Goal: Task Accomplishment & Management: Manage account settings

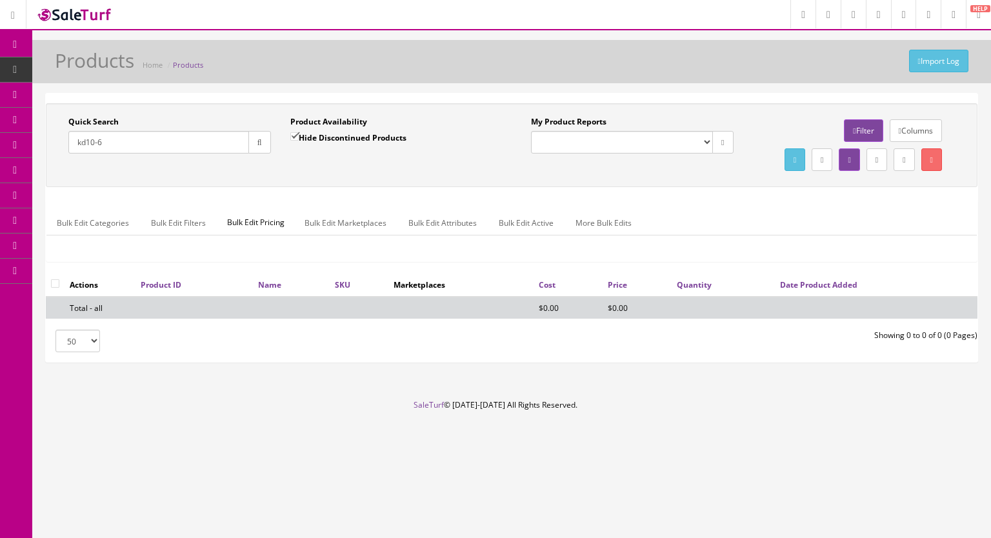
type input "kd10-6"
drag, startPoint x: 292, startPoint y: 134, endPoint x: 274, endPoint y: 142, distance: 19.7
click at [293, 134] on input "Hide Discontinued Products" at bounding box center [294, 136] width 8 height 8
checkbox input "false"
click at [255, 148] on button "button" at bounding box center [259, 142] width 23 height 23
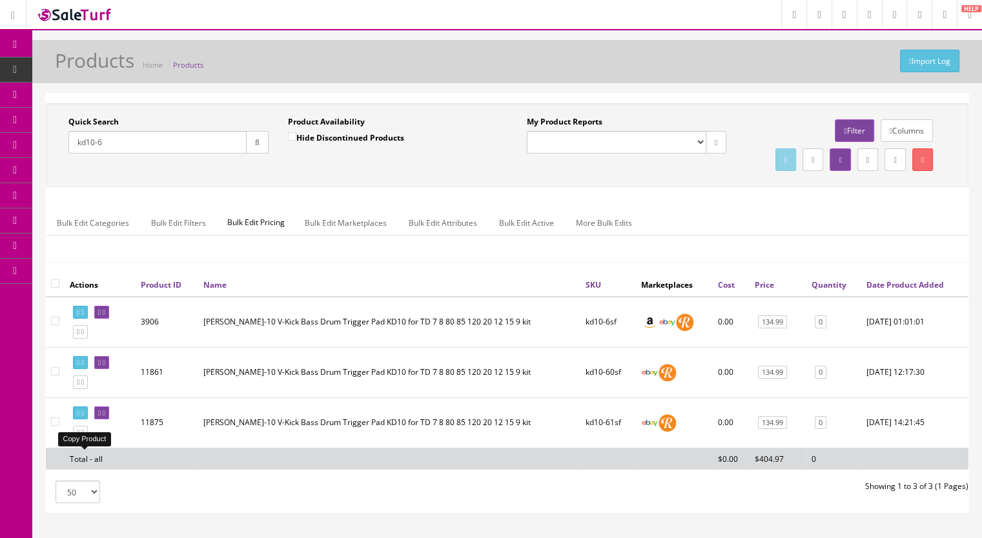
click at [79, 436] on icon at bounding box center [78, 432] width 3 height 7
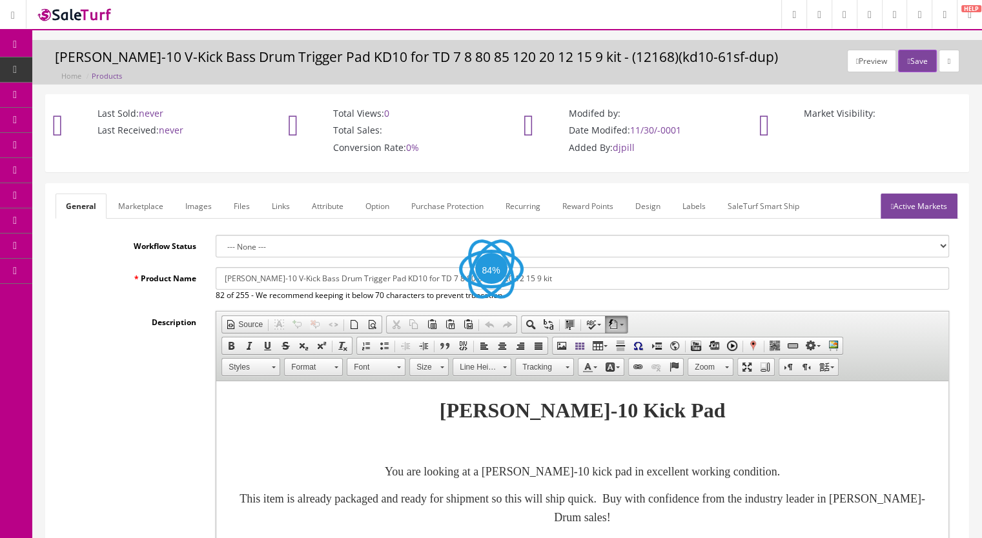
click at [201, 209] on link "Images" at bounding box center [198, 206] width 47 height 25
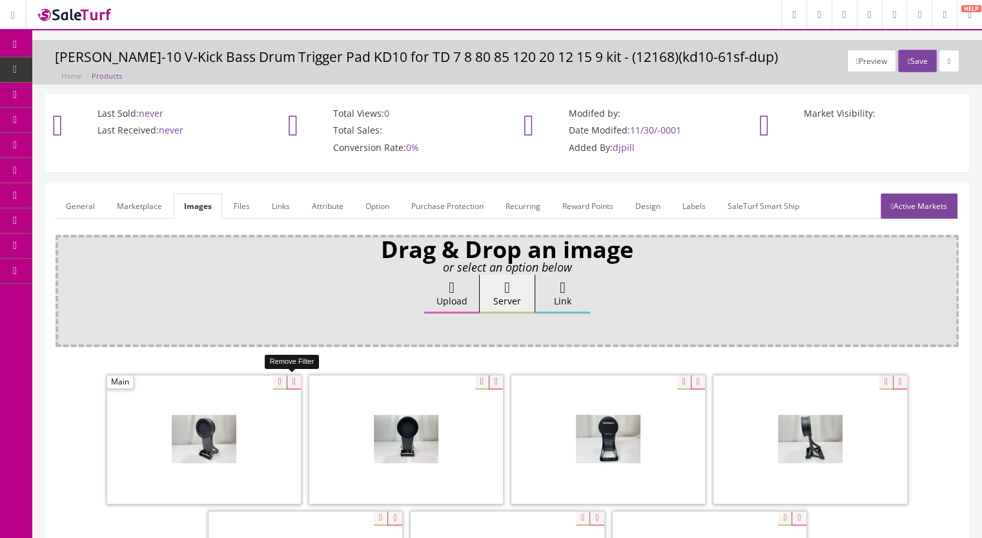
click at [292, 381] on icon at bounding box center [294, 383] width 14 height 14
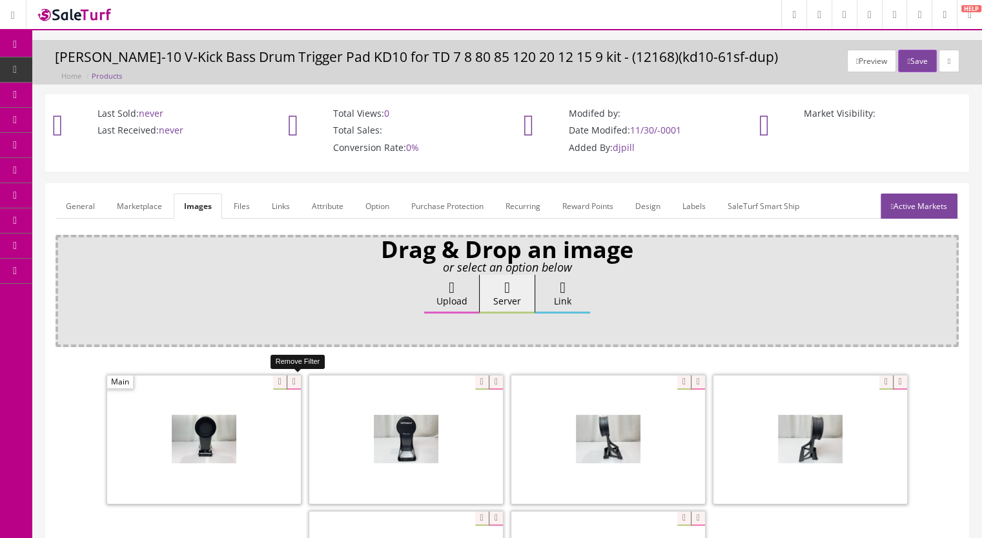
click at [296, 380] on icon at bounding box center [294, 383] width 14 height 14
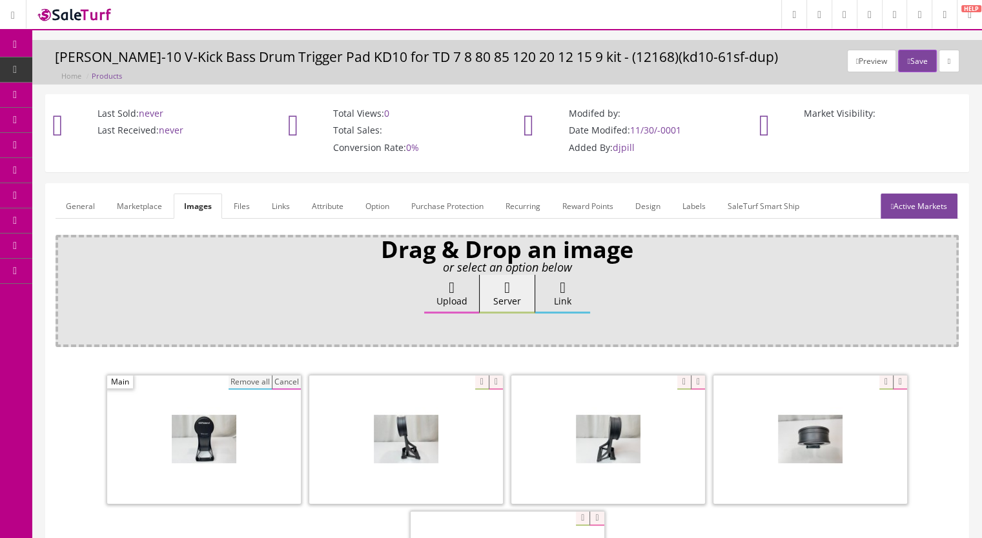
click at [263, 381] on button "Remove all" at bounding box center [249, 383] width 43 height 14
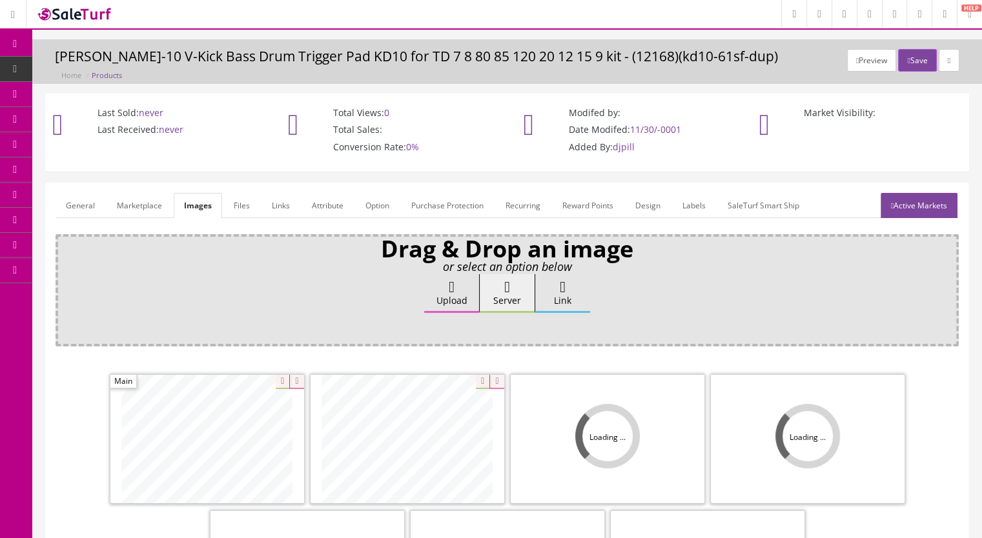
scroll to position [129, 0]
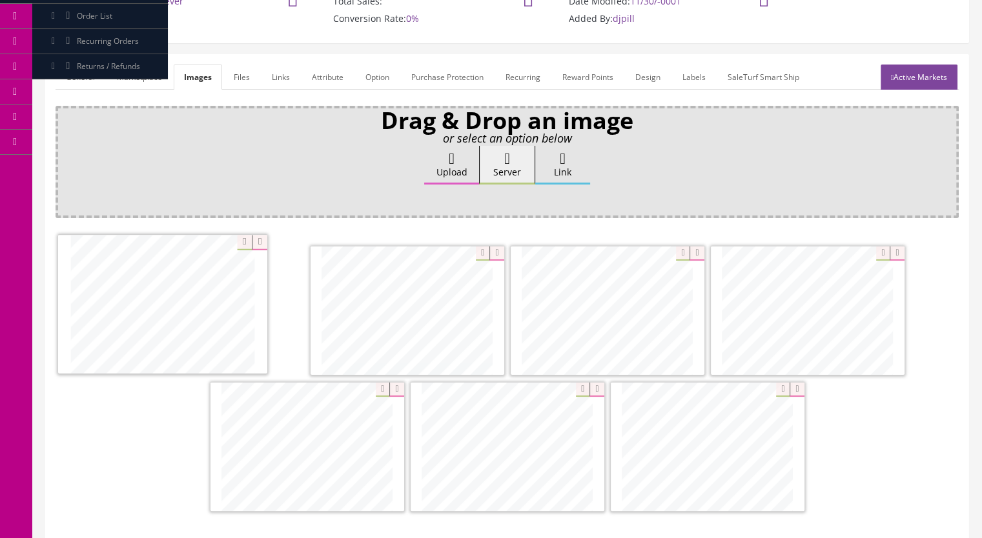
drag, startPoint x: 332, startPoint y: 329, endPoint x: 187, endPoint y: 324, distance: 145.3
drag, startPoint x: 301, startPoint y: 447, endPoint x: 383, endPoint y: 308, distance: 162.0
drag, startPoint x: 666, startPoint y: 439, endPoint x: 556, endPoint y: 297, distance: 179.8
drag, startPoint x: 307, startPoint y: 458, endPoint x: 707, endPoint y: 461, distance: 399.5
drag, startPoint x: 256, startPoint y: 468, endPoint x: 574, endPoint y: 411, distance: 323.2
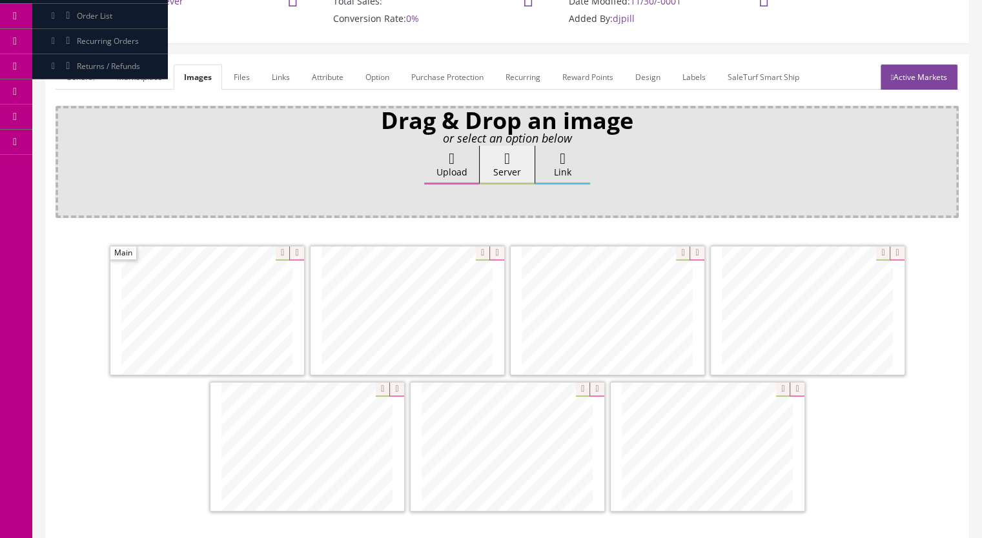
click at [144, 70] on link "Marketplace" at bounding box center [139, 77] width 66 height 25
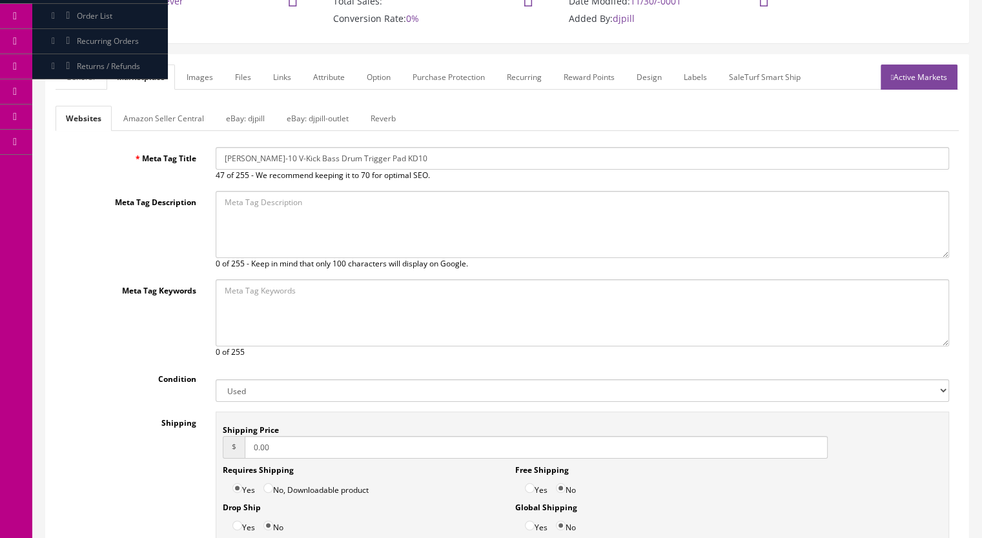
click at [371, 116] on link "Reverb" at bounding box center [383, 118] width 46 height 25
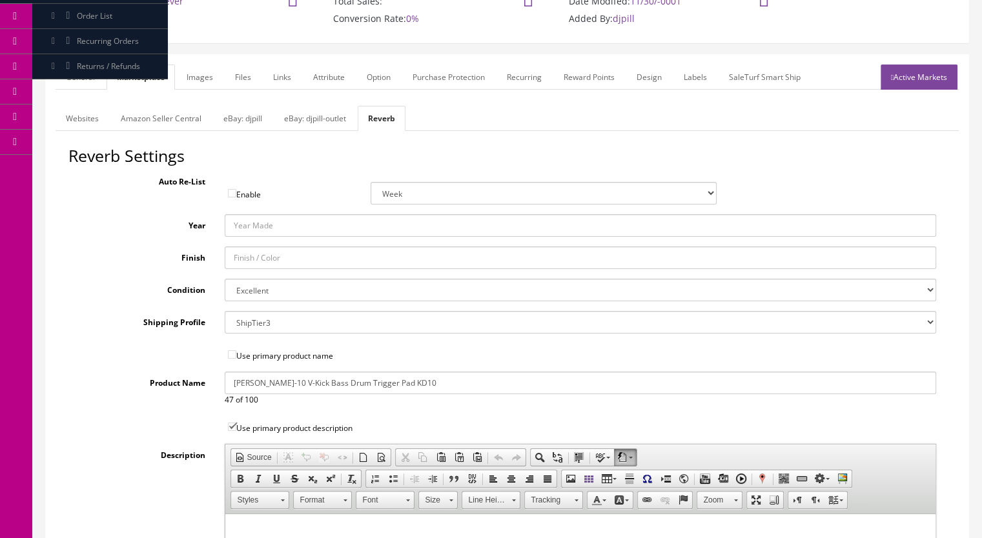
drag, startPoint x: 239, startPoint y: 285, endPoint x: 239, endPoint y: 293, distance: 7.7
click at [239, 285] on select "Brand New Mint Excellent Very Good Good Fair Poor B-Stock Non Functioning" at bounding box center [581, 290] width 712 height 23
select select "ae4d9114-1bd7-4ec5-a4ba-6653af5ac84d"
click at [225, 279] on select "Brand New Mint Excellent Very Good Good Fair Poor B-Stock Non Functioning" at bounding box center [581, 290] width 712 height 23
click at [87, 80] on link "General" at bounding box center [81, 77] width 50 height 25
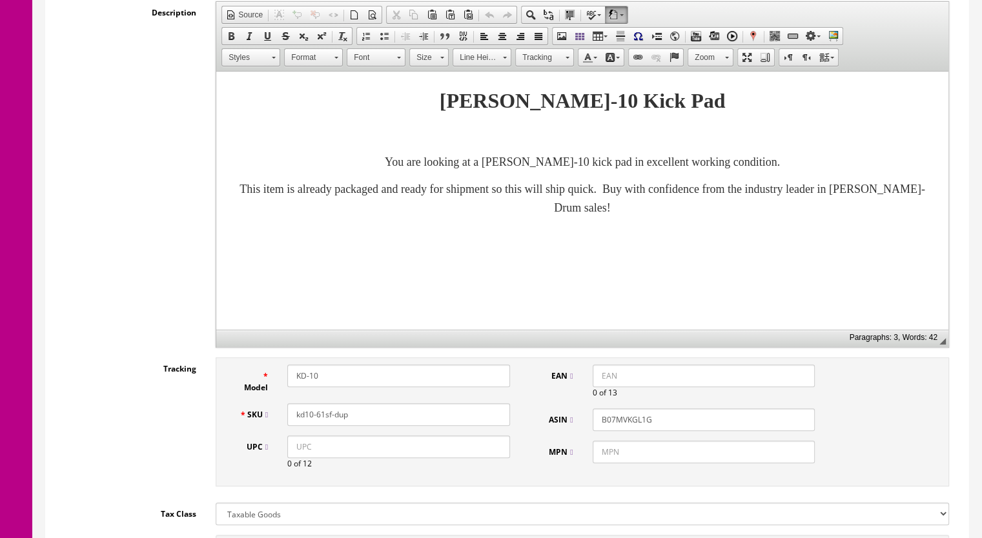
scroll to position [323, 0]
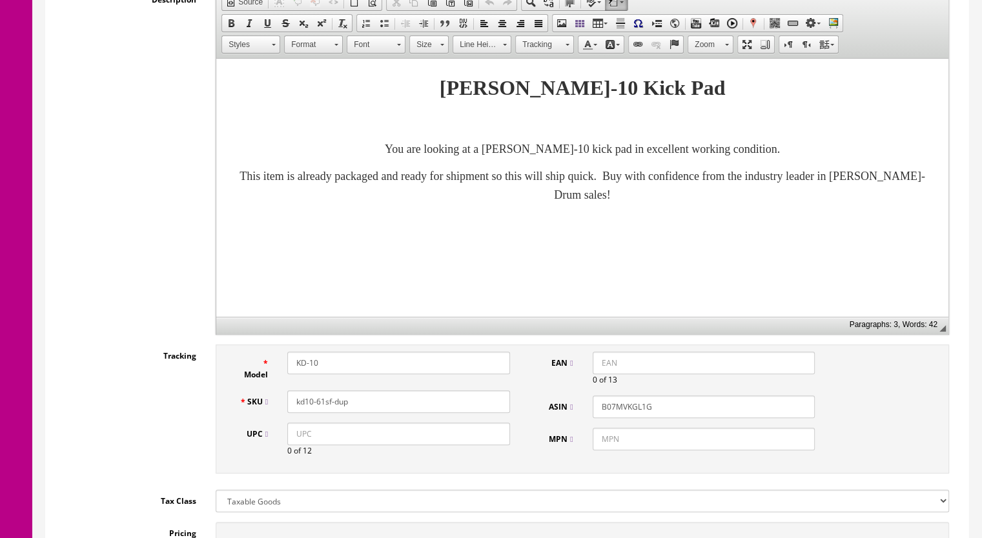
drag, startPoint x: 349, startPoint y: 401, endPoint x: 320, endPoint y: 409, distance: 29.4
click at [320, 409] on input "kd10-61sf-dup" at bounding box center [398, 401] width 223 height 23
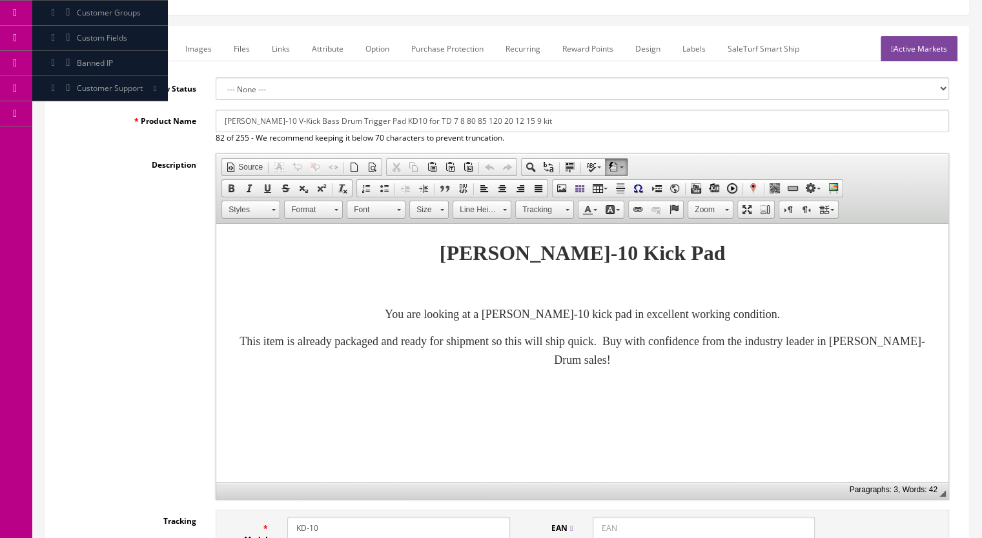
scroll to position [65, 0]
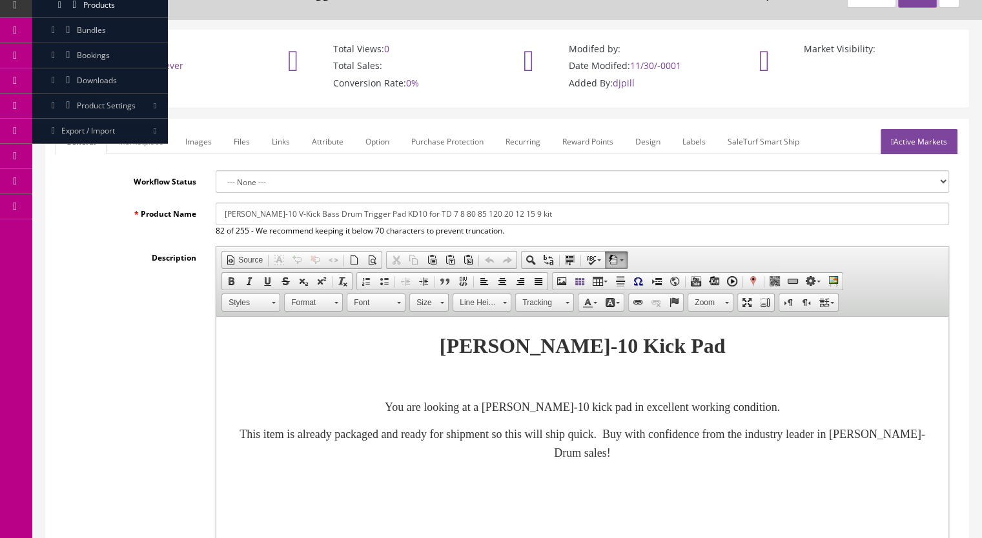
type input "kd10-62sf"
click at [905, 144] on link "Active Markets" at bounding box center [918, 141] width 77 height 25
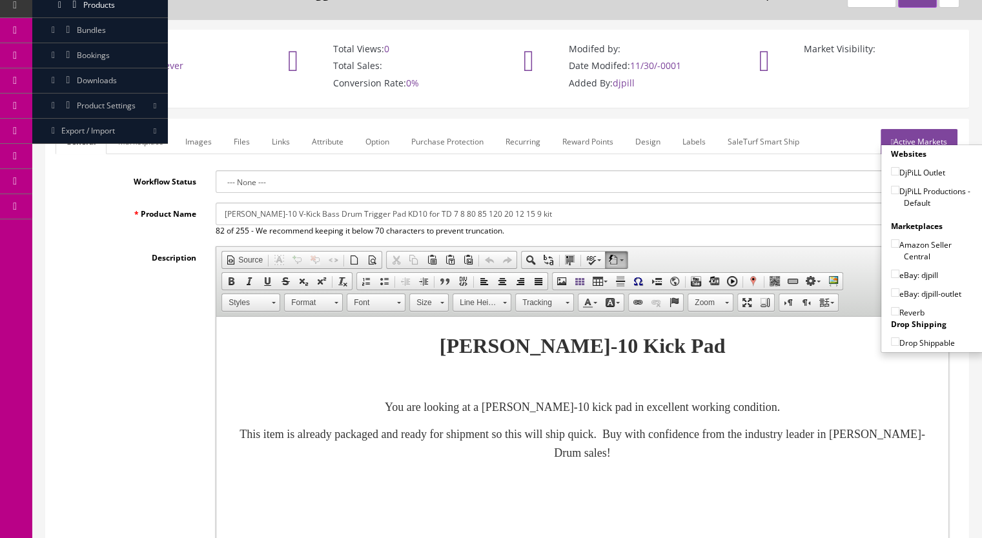
drag, startPoint x: 887, startPoint y: 189, endPoint x: 894, endPoint y: 206, distance: 18.0
click at [891, 189] on input"] "DjPiLL Productions - Default" at bounding box center [895, 190] width 8 height 8
checkbox input"] "true"
click at [891, 271] on input"] "eBay: djpill" at bounding box center [895, 274] width 8 height 8
checkbox input"] "true"
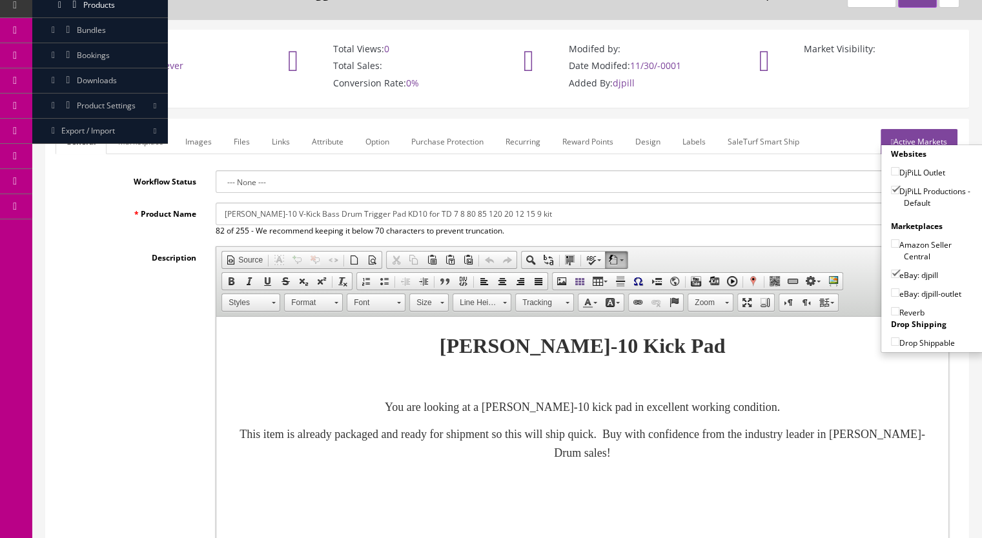
click at [894, 312] on label "Reverb" at bounding box center [908, 312] width 34 height 13
click at [894, 312] on input"] "Reverb" at bounding box center [895, 311] width 8 height 8
checkbox input"] "true"
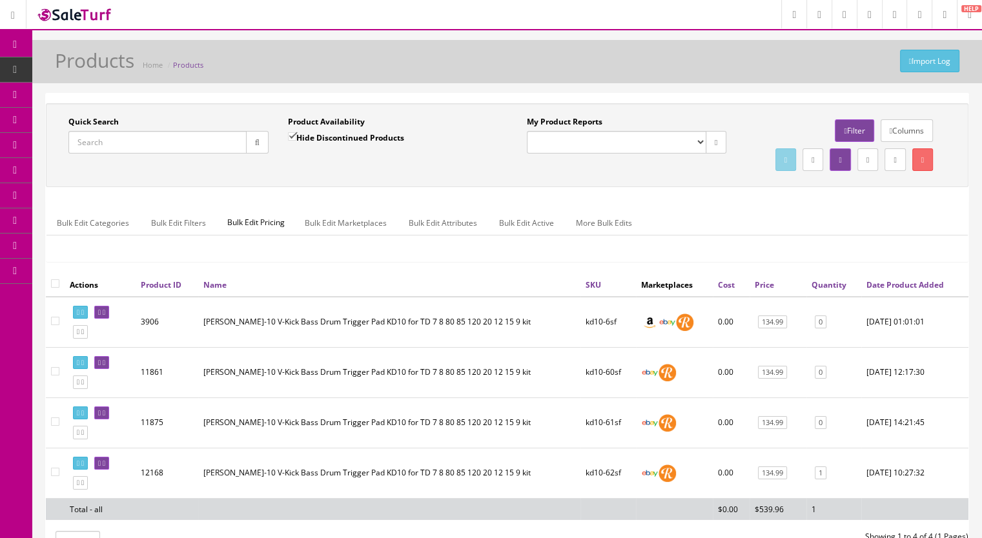
click at [101, 147] on input "Quick Search" at bounding box center [157, 142] width 178 height 23
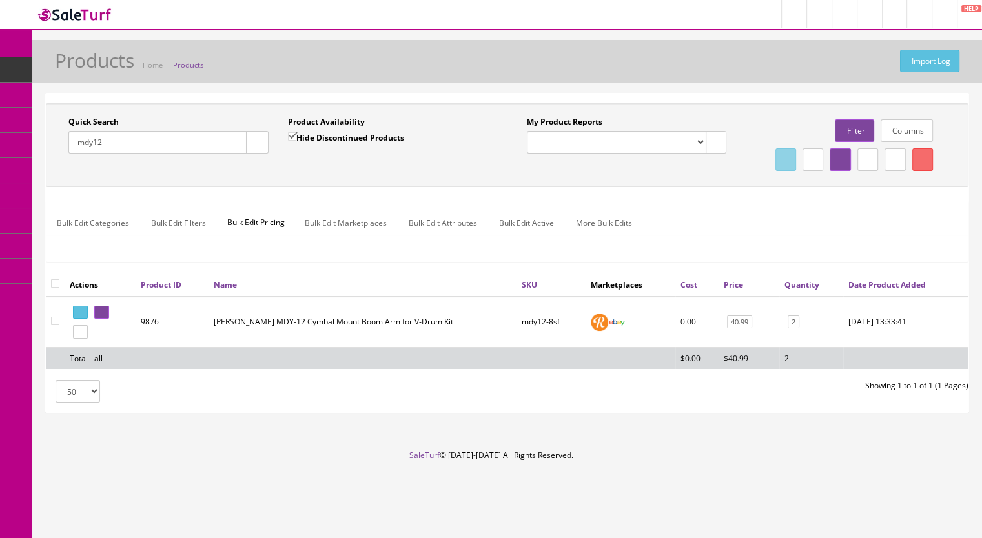
drag, startPoint x: 124, startPoint y: 145, endPoint x: 49, endPoint y: 155, distance: 75.6
click at [49, 155] on div "Quick Search mdy12 Date From Product Availability Hide Discontinued Products Da…" at bounding box center [278, 139] width 458 height 47
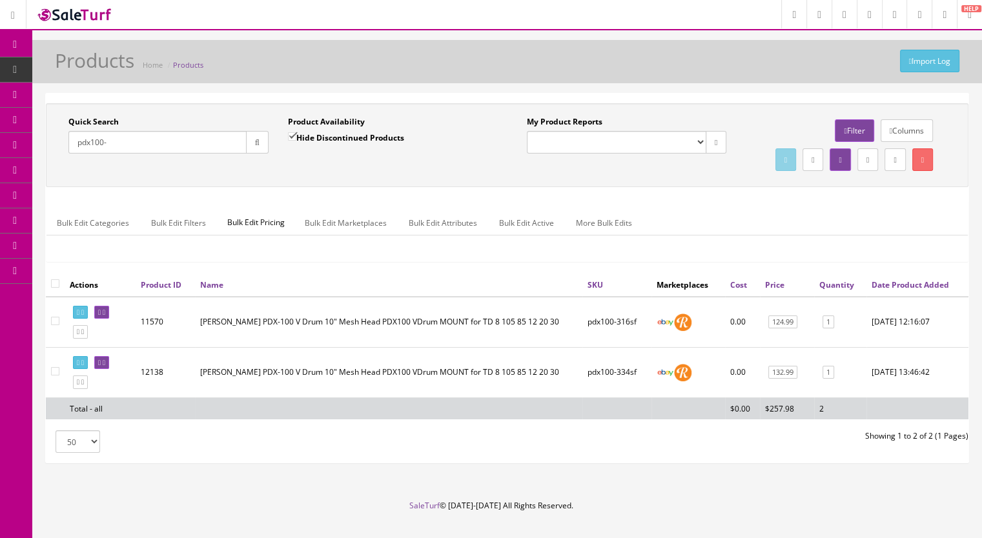
click at [558, 463] on div "Quick Search pdx100- Date From Product Availability Hide Discontinued Products …" at bounding box center [507, 278] width 922 height 369
click at [137, 147] on input "pdx100-" at bounding box center [157, 142] width 178 height 23
type input "pdx100-33"
drag, startPoint x: 290, startPoint y: 135, endPoint x: 258, endPoint y: 139, distance: 32.5
click at [290, 135] on input "Hide Discontinued Products" at bounding box center [292, 136] width 8 height 8
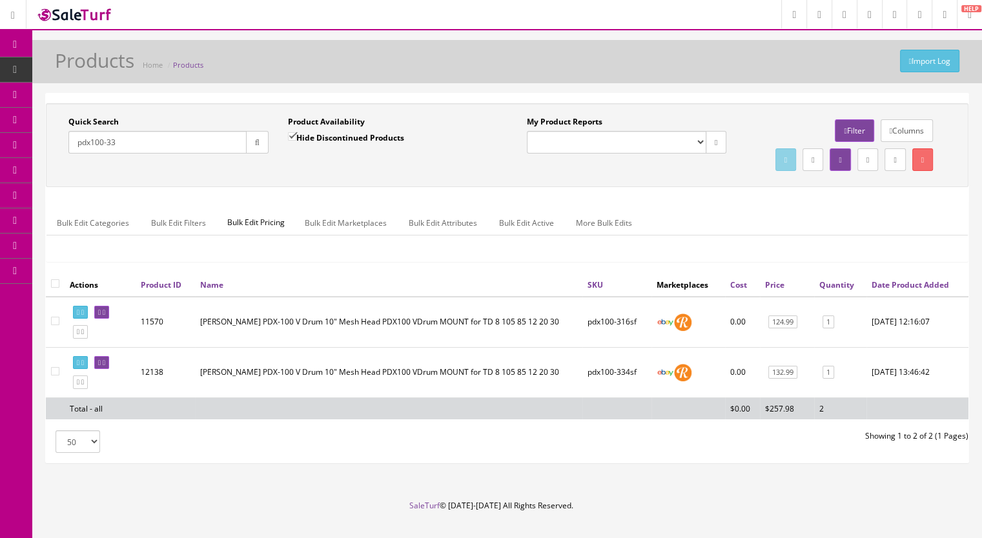
checkbox input "false"
drag, startPoint x: 257, startPoint y: 139, endPoint x: 283, endPoint y: 168, distance: 38.8
click at [258, 140] on icon "button" at bounding box center [257, 143] width 5 height 8
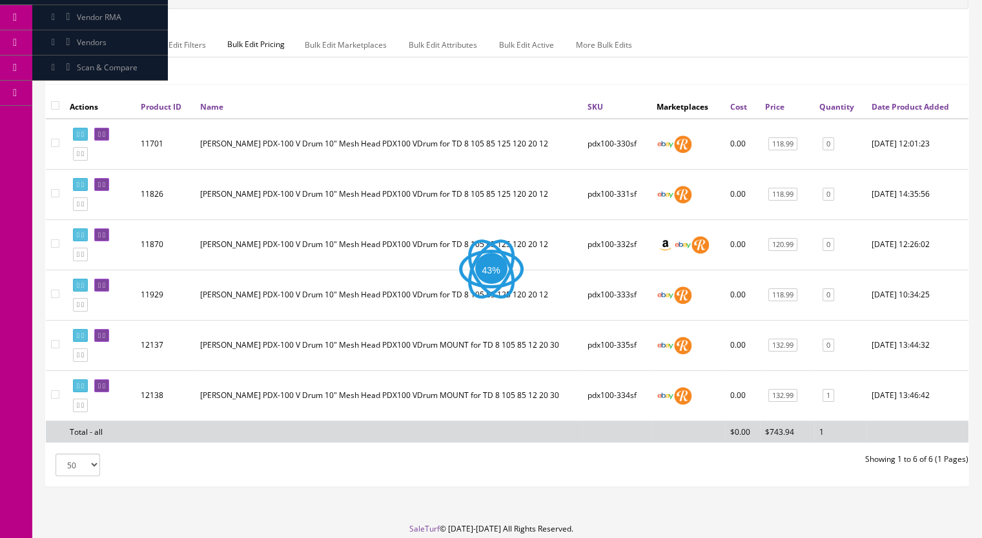
scroll to position [250, 0]
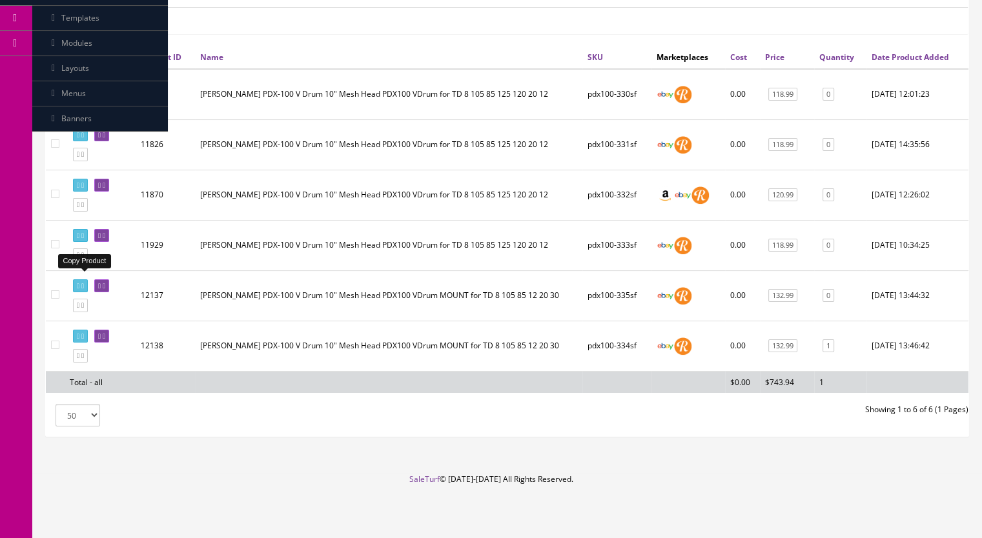
click at [84, 259] on icon at bounding box center [82, 255] width 3 height 7
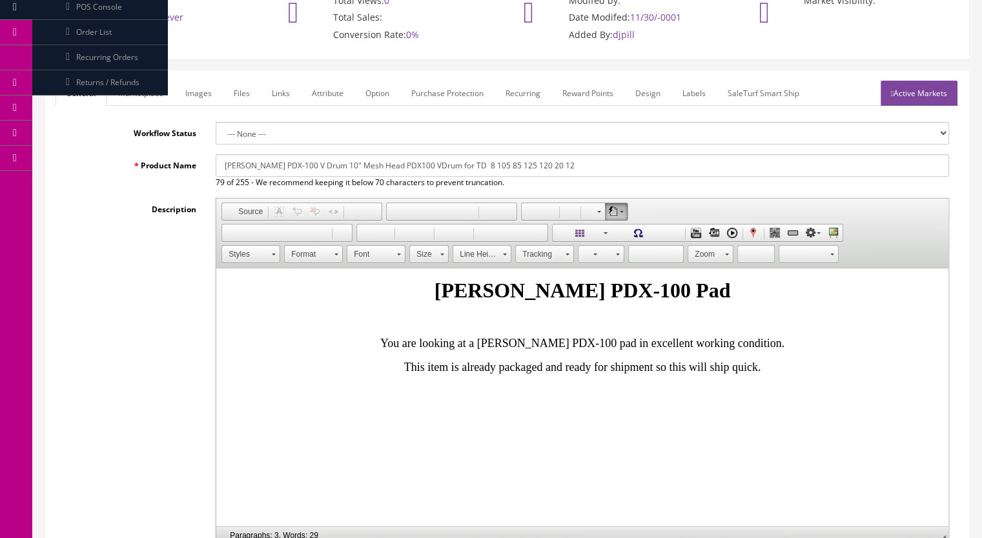
scroll to position [323, 0]
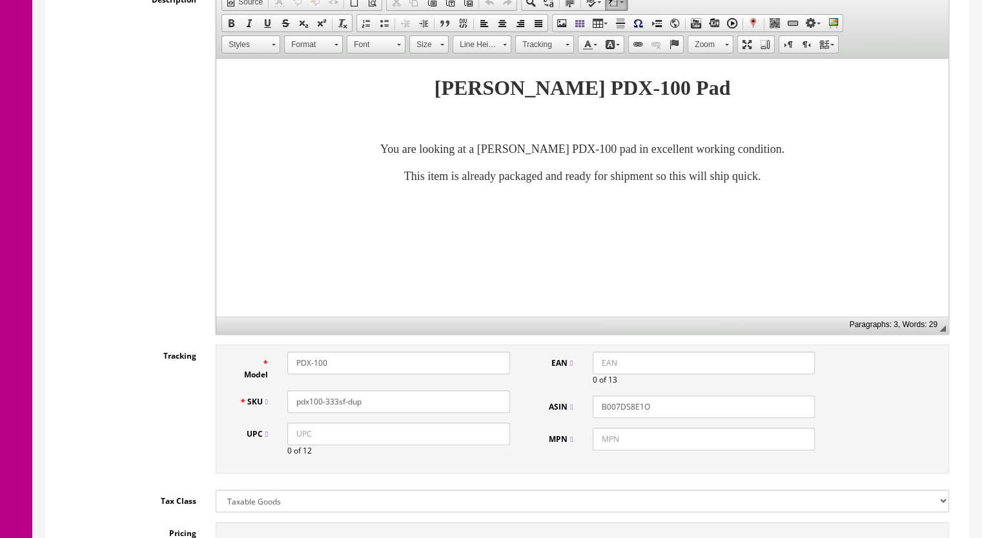
drag, startPoint x: 366, startPoint y: 399, endPoint x: 333, endPoint y: 407, distance: 34.0
click at [333, 407] on input "pdx100-333sf-dup" at bounding box center [398, 401] width 223 height 23
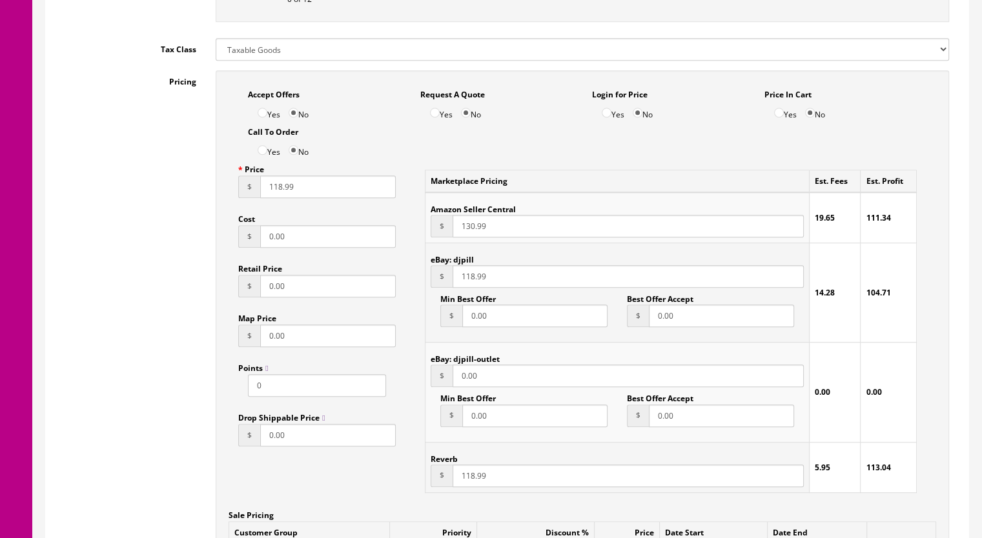
scroll to position [839, 0]
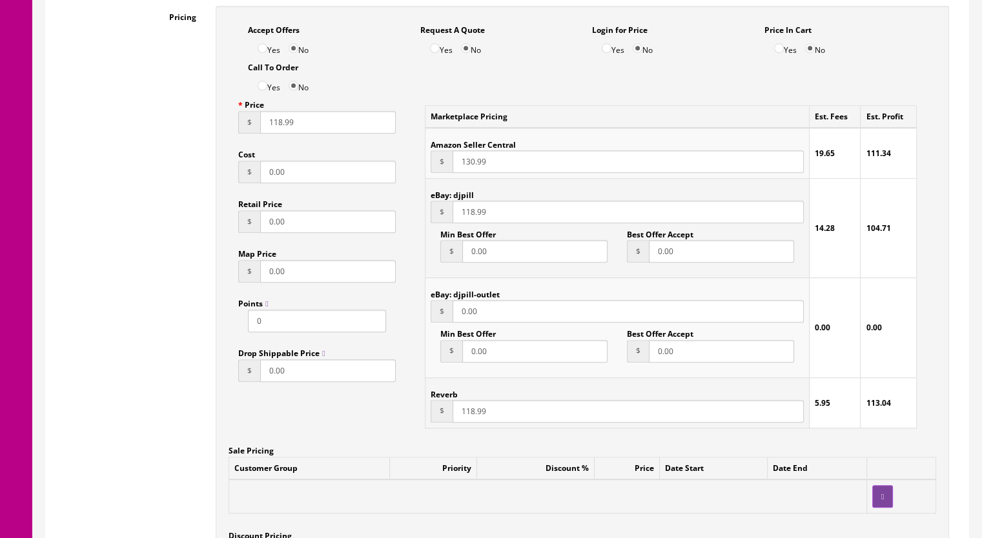
type input "pdx100-338sf"
drag, startPoint x: 465, startPoint y: 416, endPoint x: 473, endPoint y: 416, distance: 8.4
click at [473, 416] on input "118.99" at bounding box center [627, 411] width 351 height 23
type input "121.99"
drag, startPoint x: 273, startPoint y: 128, endPoint x: 280, endPoint y: 128, distance: 7.1
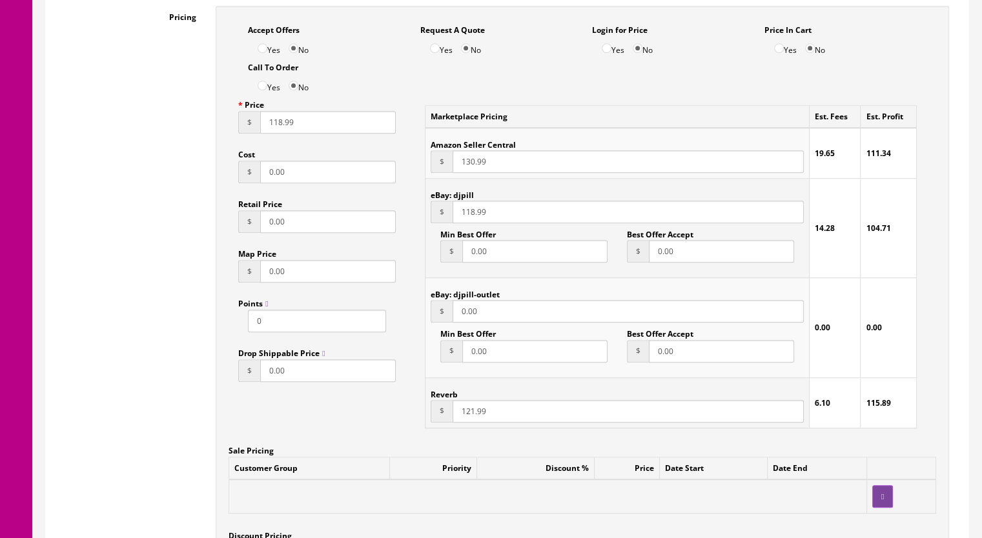
click at [280, 128] on input "118.99" at bounding box center [328, 122] width 136 height 23
type input "121.99"
click at [472, 216] on input "118.99" at bounding box center [627, 212] width 351 height 23
type input "121.99"
click at [469, 165] on input "130.99" at bounding box center [627, 161] width 351 height 23
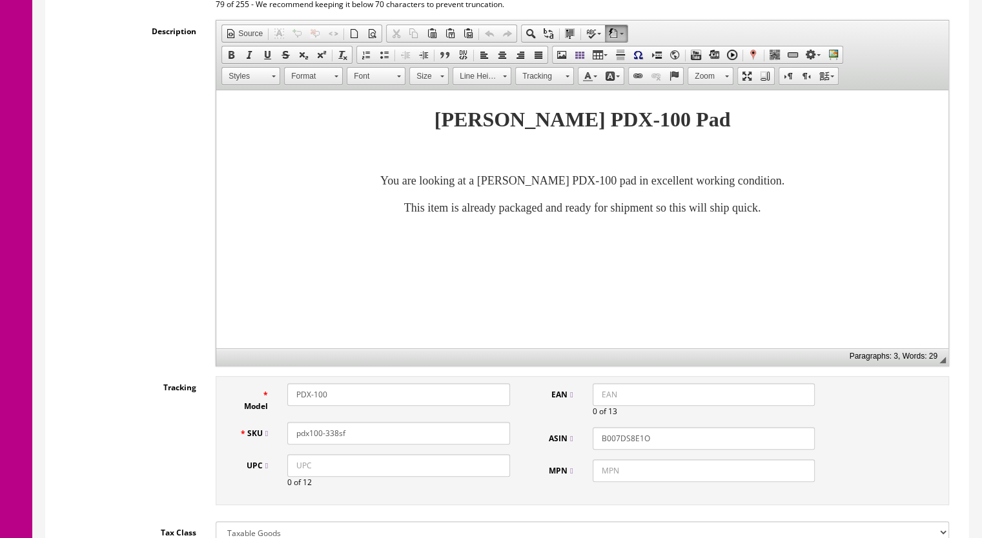
scroll to position [65, 0]
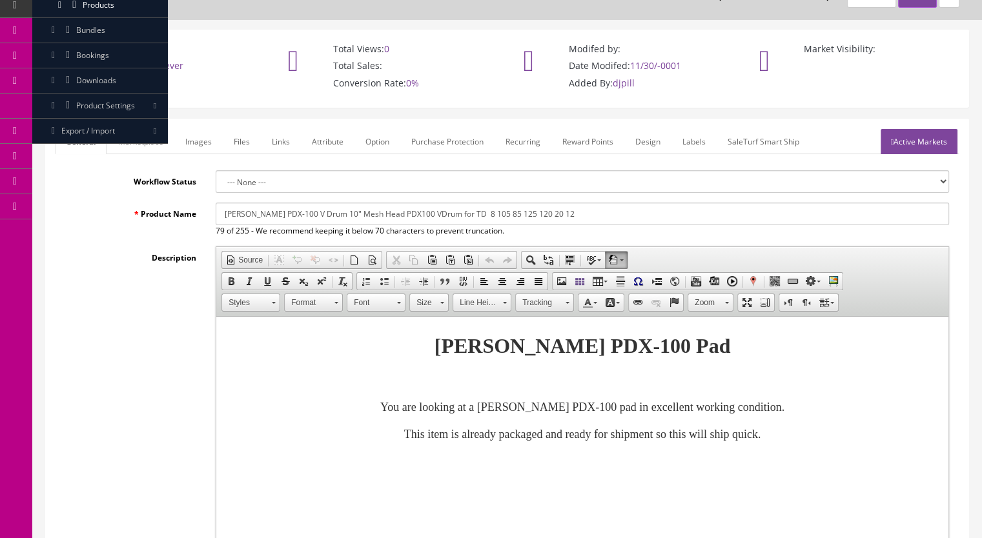
type input "135.99"
click at [136, 139] on link "Marketplace" at bounding box center [141, 141] width 66 height 25
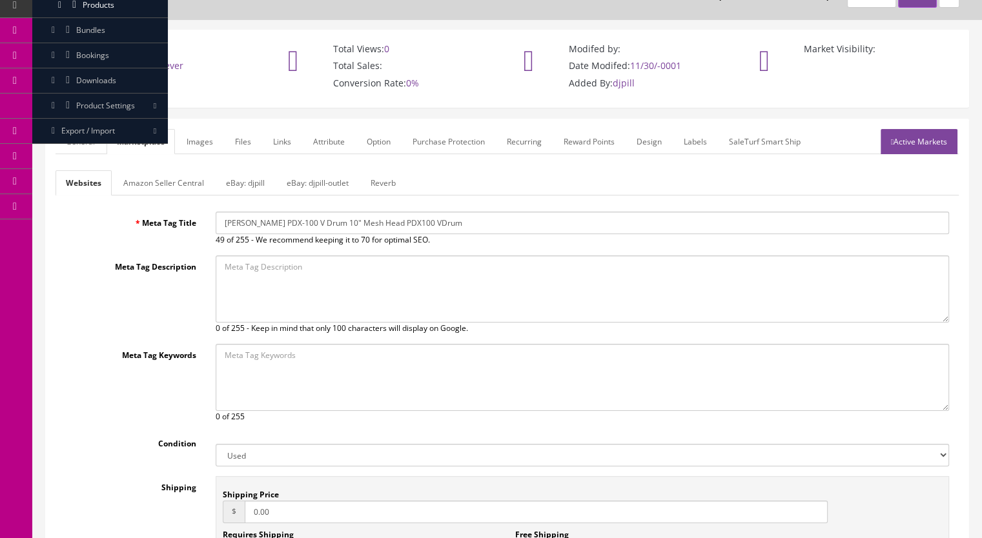
click at [385, 177] on link "Reverb" at bounding box center [383, 182] width 46 height 25
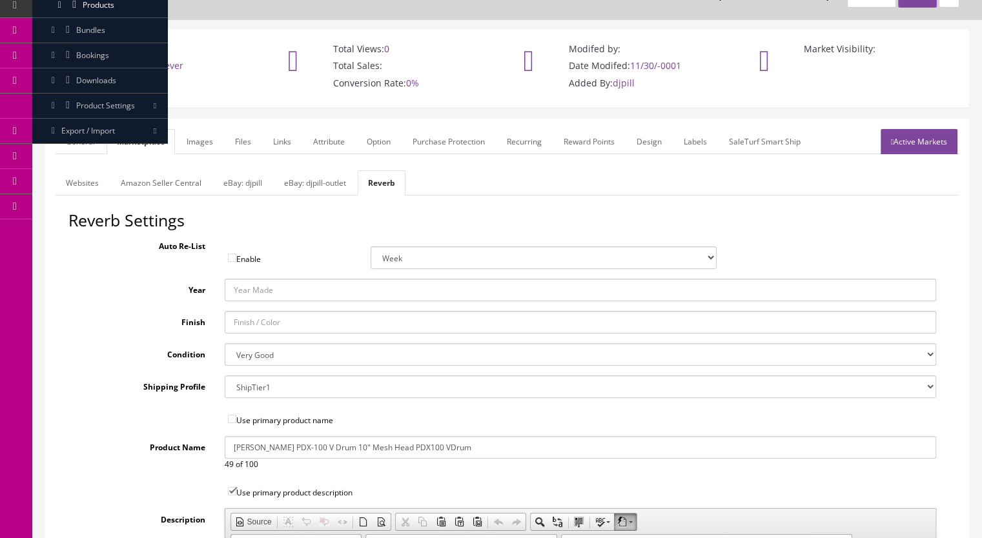
click at [198, 148] on link "Images" at bounding box center [199, 141] width 47 height 25
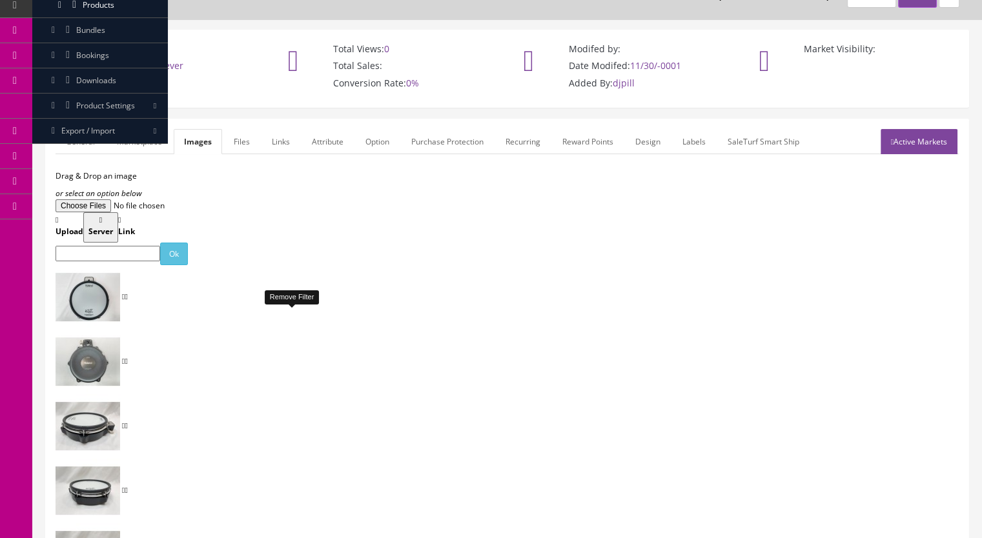
click at [127, 301] on icon at bounding box center [126, 297] width 3 height 8
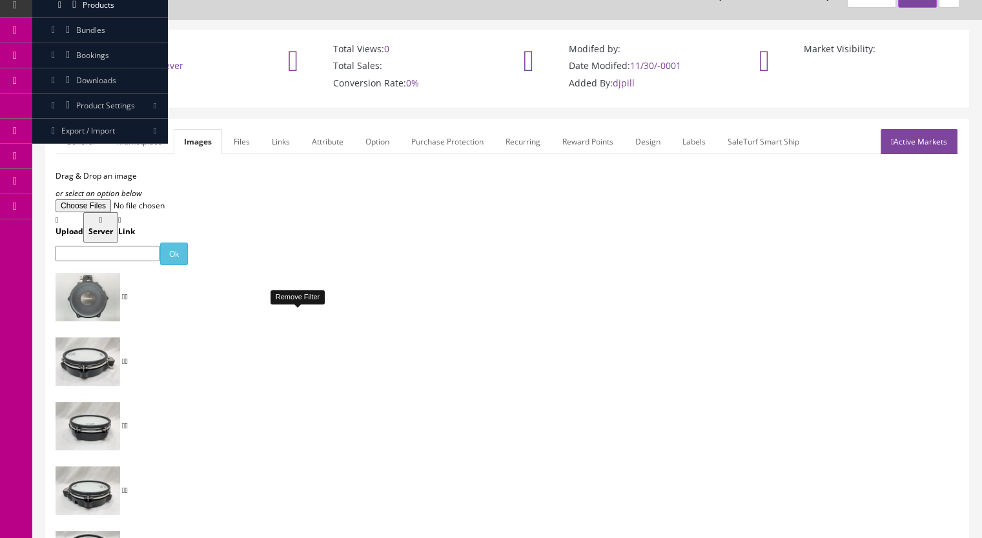
click at [127, 301] on icon at bounding box center [126, 297] width 3 height 8
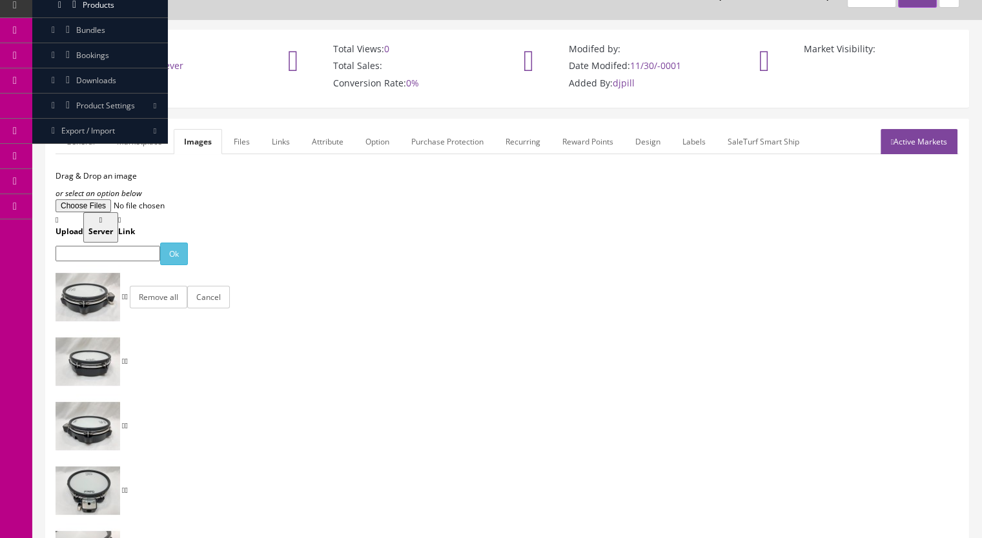
click at [187, 308] on button "Remove all" at bounding box center [158, 297] width 57 height 23
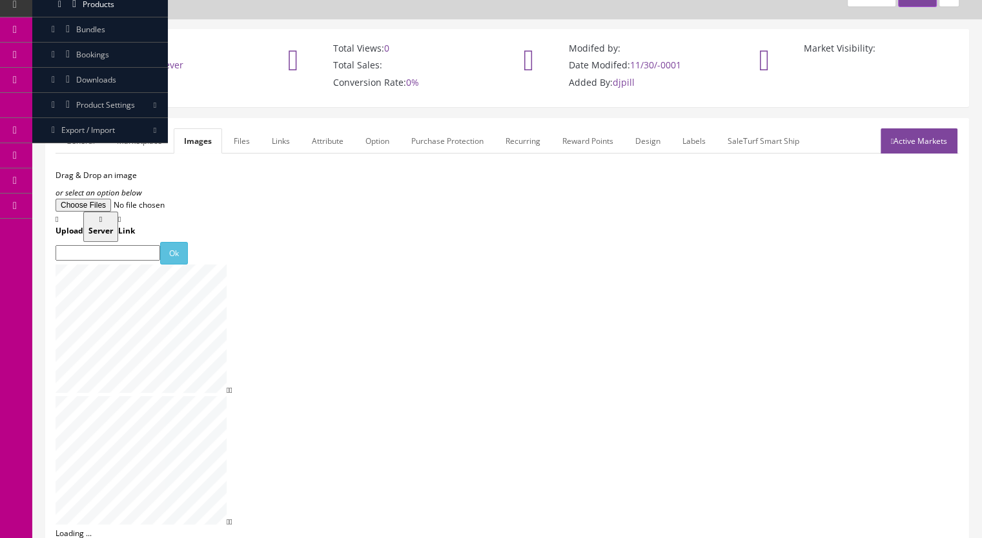
scroll to position [263, 0]
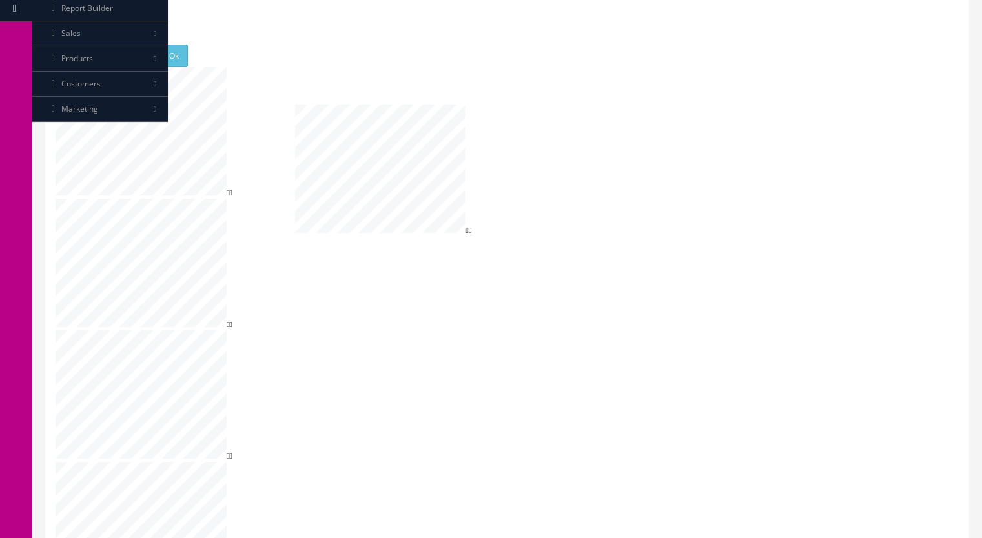
drag, startPoint x: 704, startPoint y: 323, endPoint x: 392, endPoint y: 183, distance: 342.3
drag, startPoint x: 694, startPoint y: 334, endPoint x: 578, endPoint y: 194, distance: 181.9
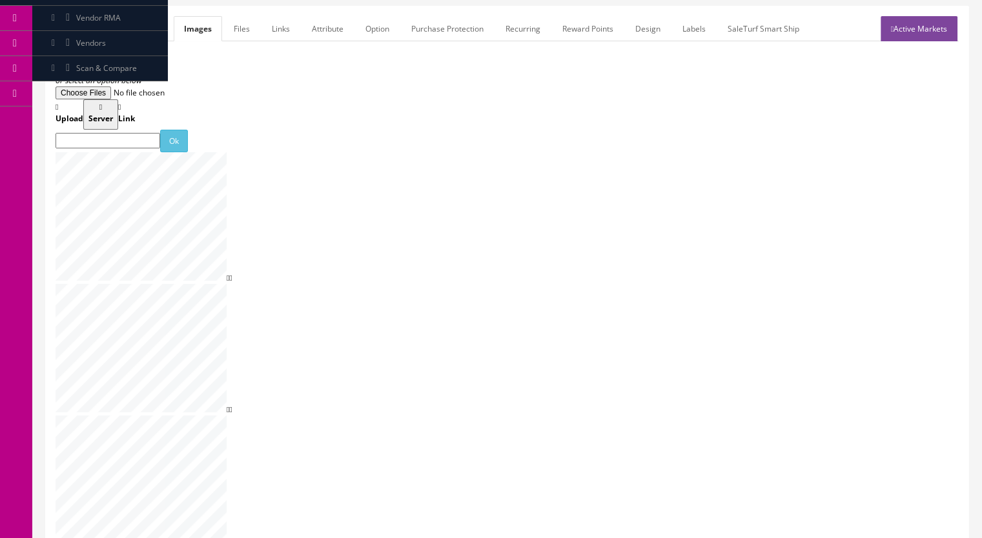
scroll to position [69, 0]
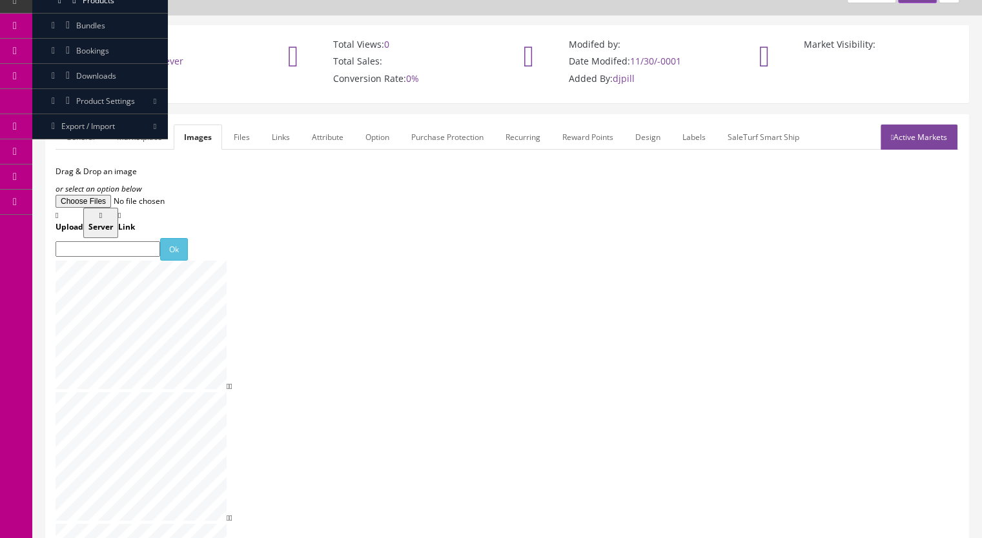
click at [896, 137] on link "Active Markets" at bounding box center [918, 137] width 77 height 25
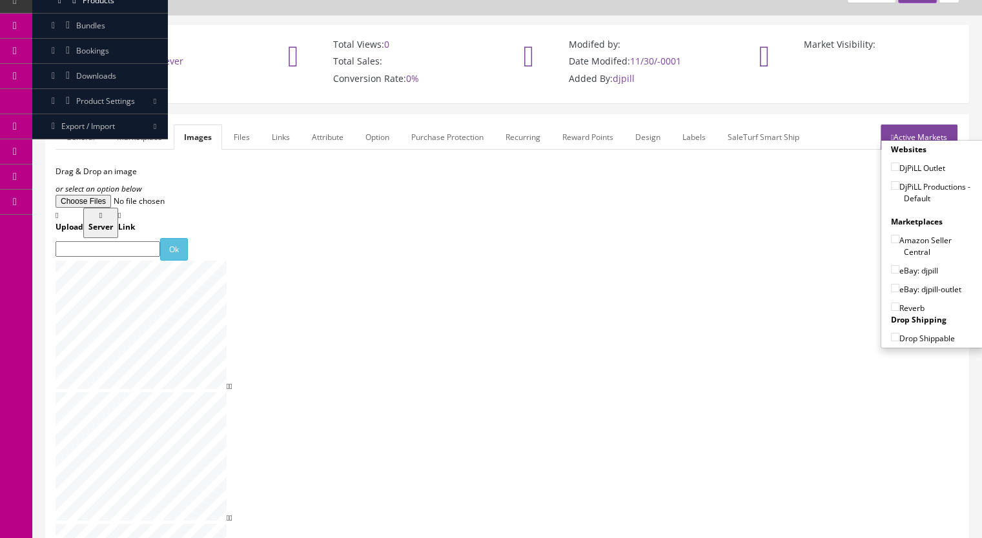
click at [891, 185] on input"] "DjPiLL Productions - Default" at bounding box center [895, 185] width 8 height 8
checkbox input"] "true"
click at [891, 265] on input"] "eBay: djpill" at bounding box center [895, 269] width 8 height 8
checkbox input"] "true"
click at [893, 304] on input"] "Reverb" at bounding box center [895, 307] width 8 height 8
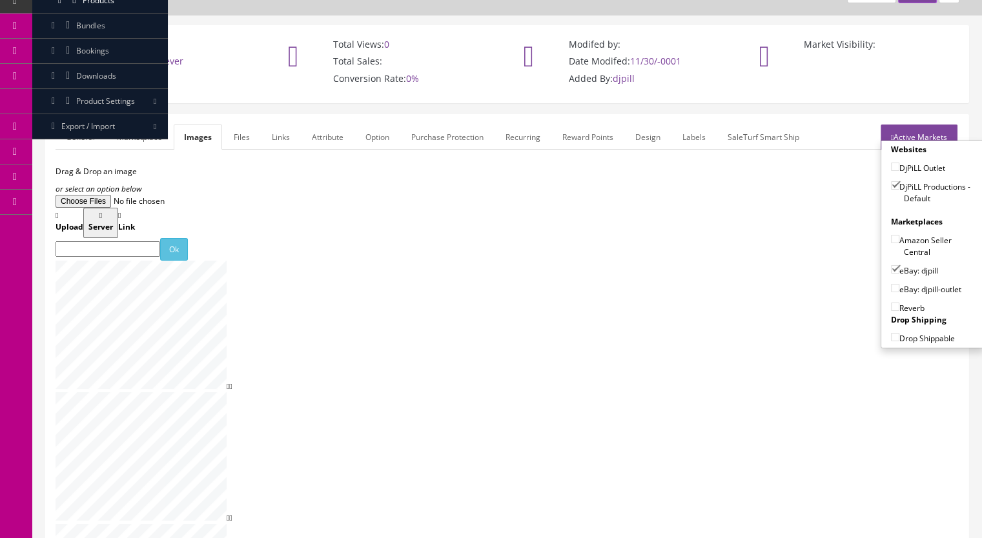
checkbox input"] "true"
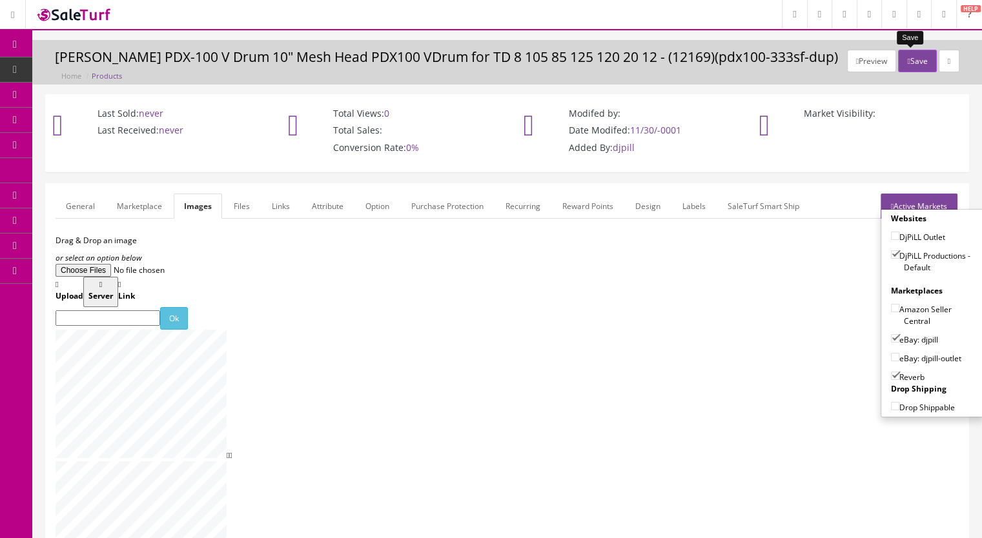
click at [916, 59] on button "Save" at bounding box center [917, 61] width 38 height 23
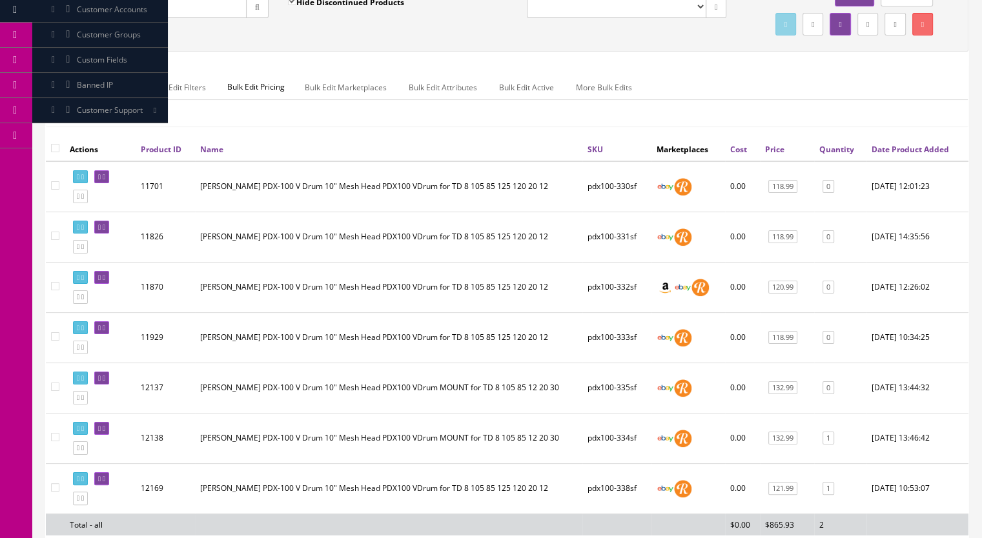
scroll to position [258, 0]
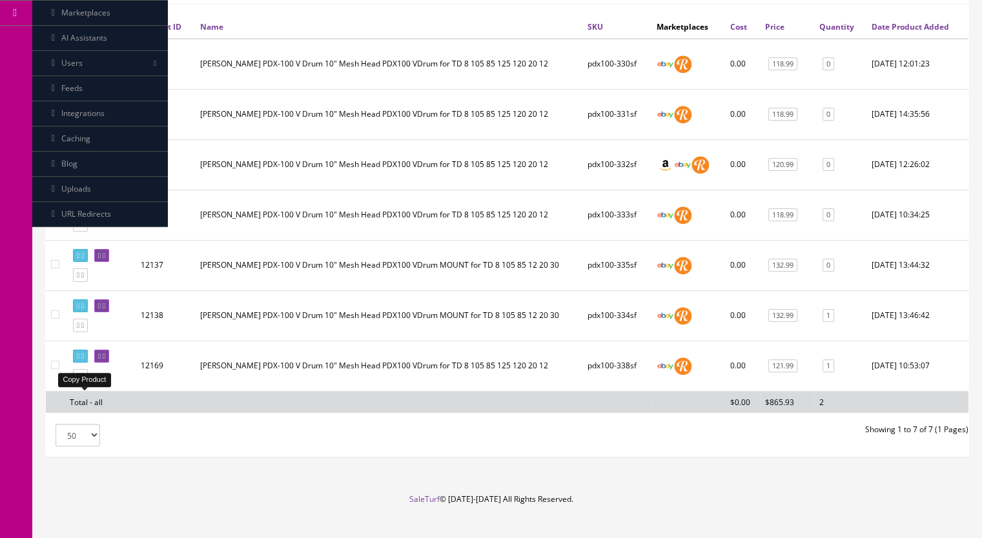
click at [84, 379] on icon at bounding box center [82, 375] width 3 height 7
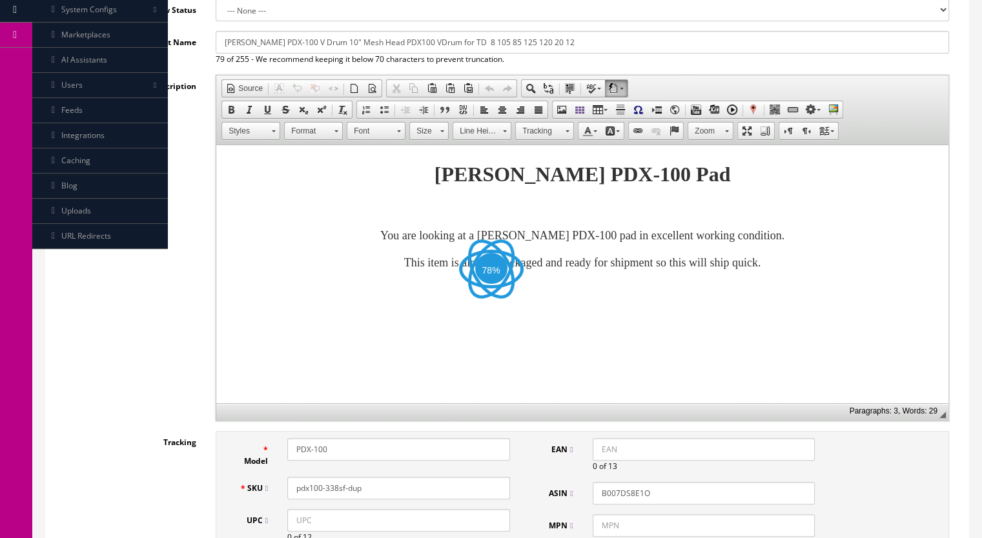
scroll to position [452, 0]
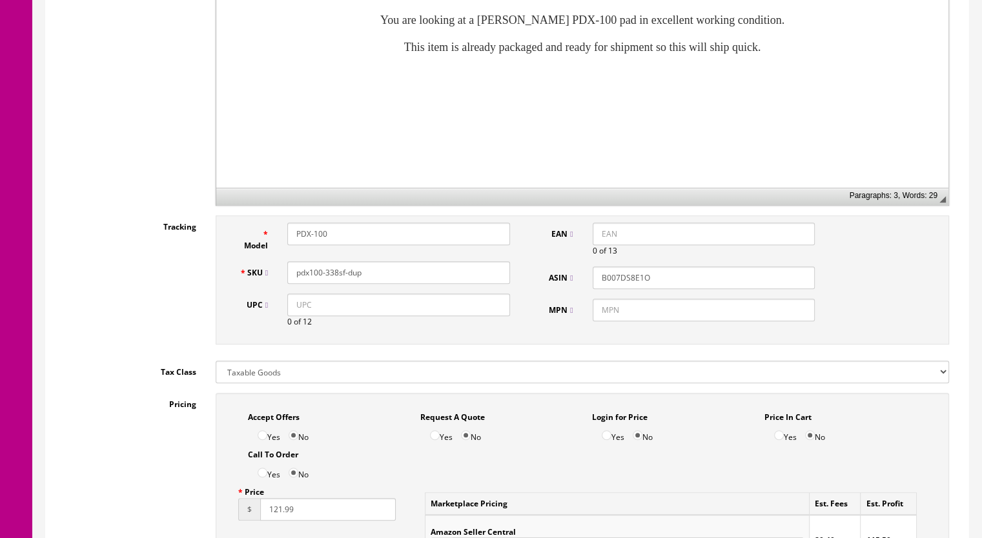
drag, startPoint x: 376, startPoint y: 273, endPoint x: 333, endPoint y: 282, distance: 44.2
click at [333, 282] on div "SKU pdx100-338sf-dup" at bounding box center [374, 272] width 290 height 23
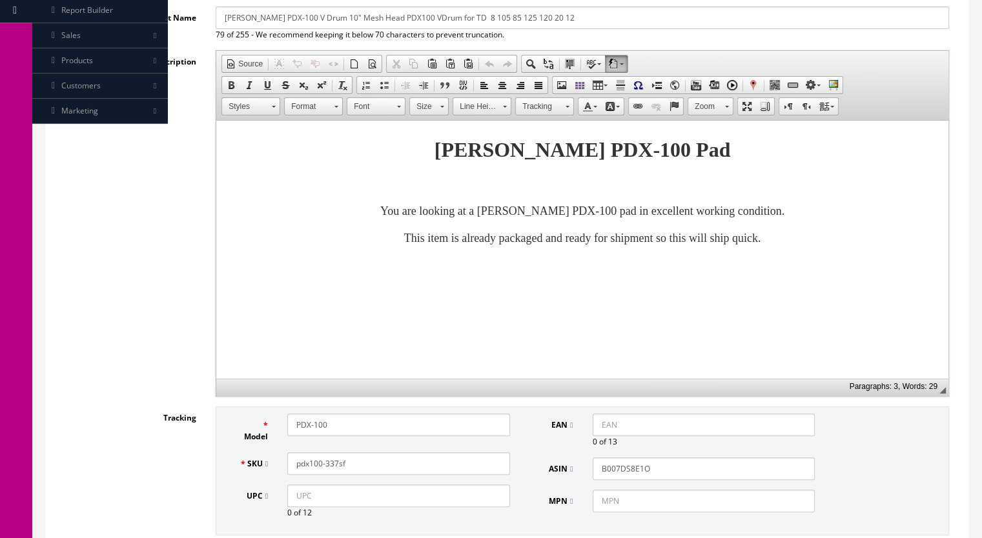
scroll to position [129, 0]
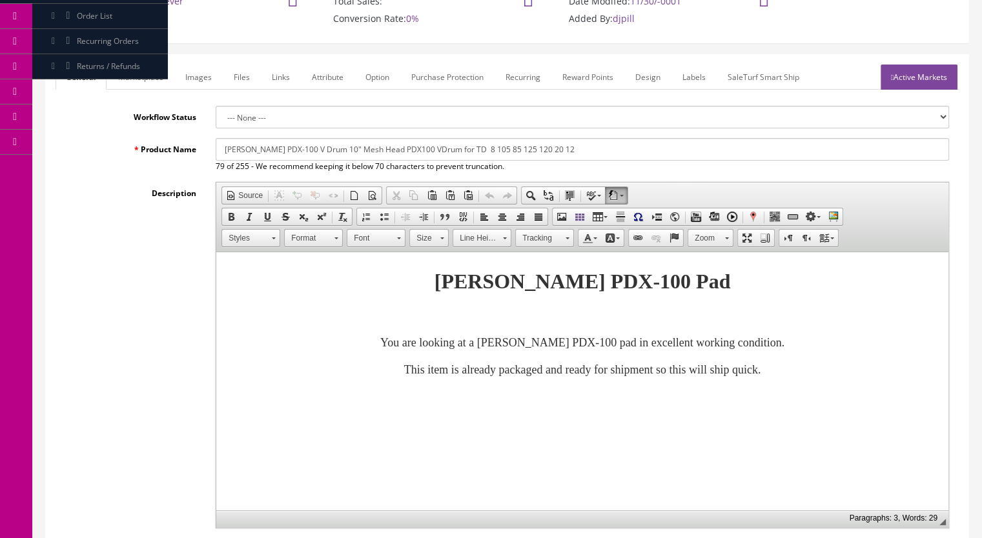
type input "pdx100-337sf"
click at [196, 76] on link "Images" at bounding box center [198, 77] width 47 height 25
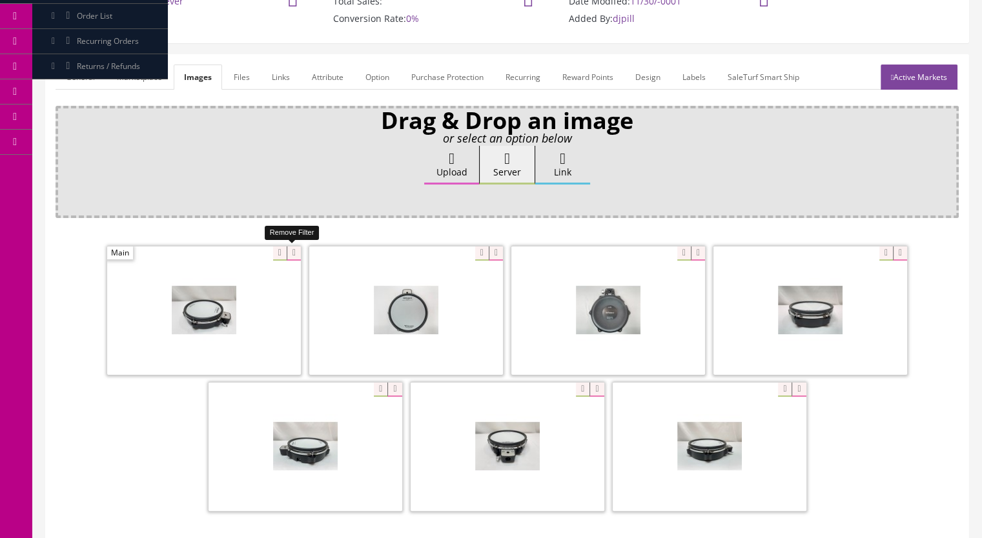
click at [289, 250] on icon at bounding box center [294, 254] width 14 height 14
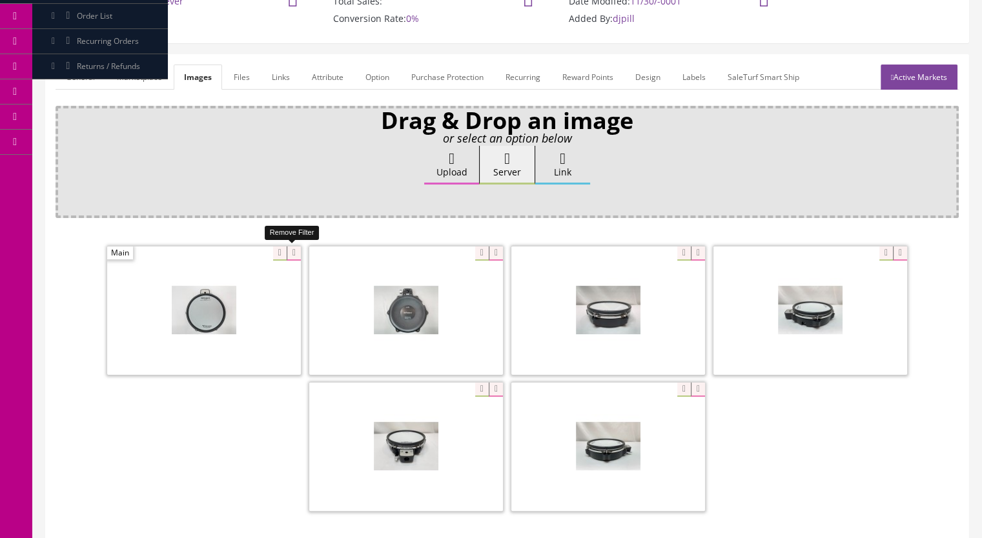
click at [288, 252] on icon at bounding box center [294, 254] width 14 height 14
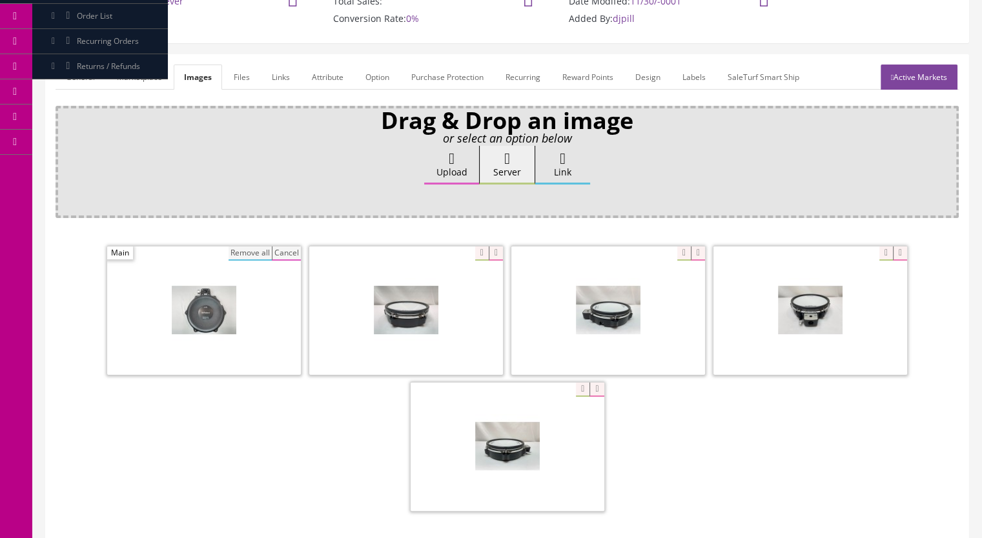
click at [246, 255] on button "Remove all" at bounding box center [249, 254] width 43 height 14
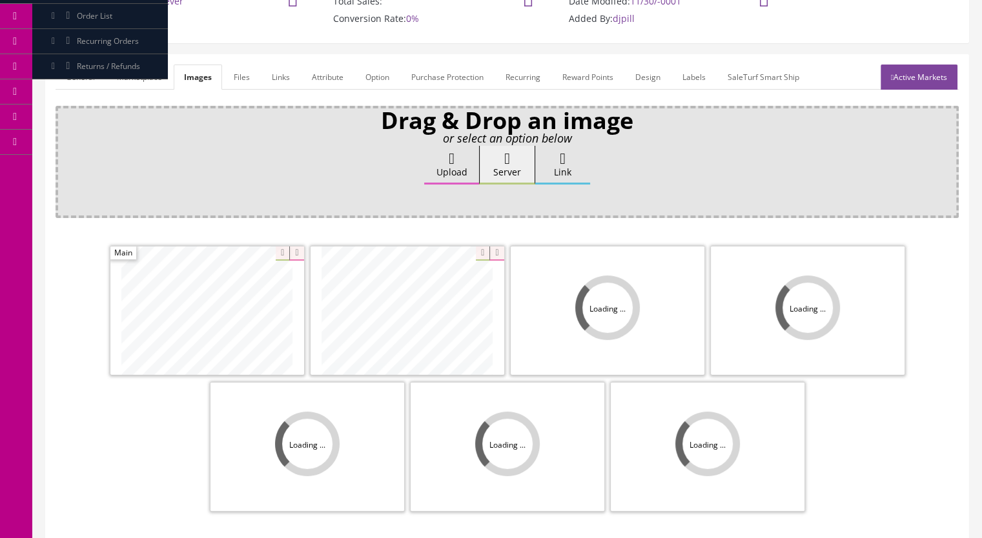
scroll to position [258, 0]
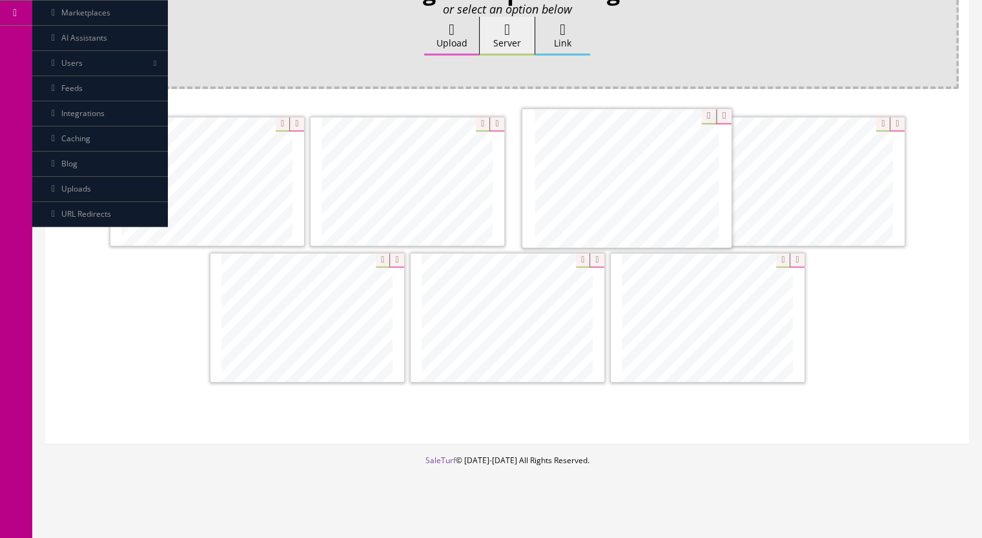
drag, startPoint x: 379, startPoint y: 208, endPoint x: 565, endPoint y: 207, distance: 186.5
drag, startPoint x: 328, startPoint y: 202, endPoint x: 746, endPoint y: 338, distance: 439.8
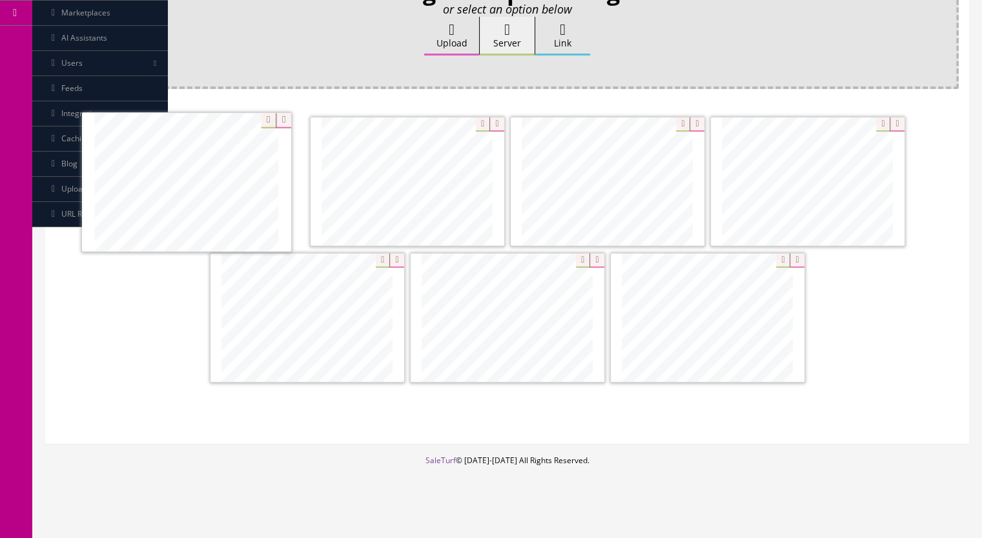
drag, startPoint x: 604, startPoint y: 210, endPoint x: 183, endPoint y: 212, distance: 420.8
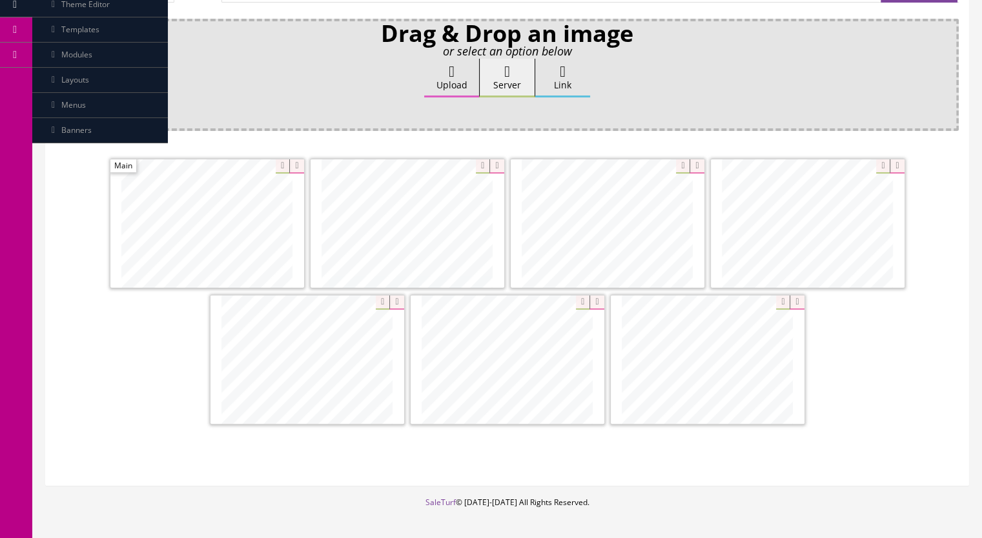
scroll to position [194, 0]
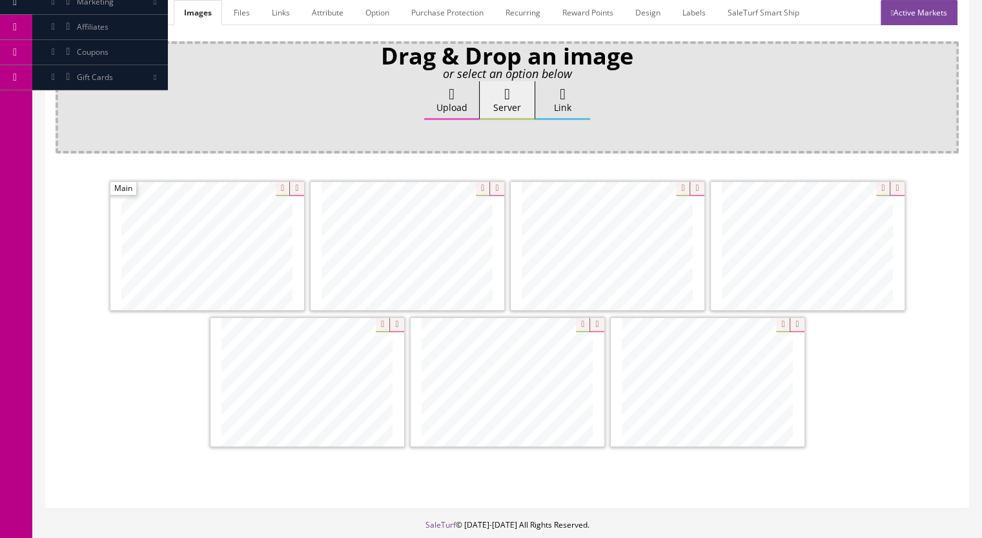
click at [917, 15] on link "Active Markets" at bounding box center [918, 12] width 77 height 25
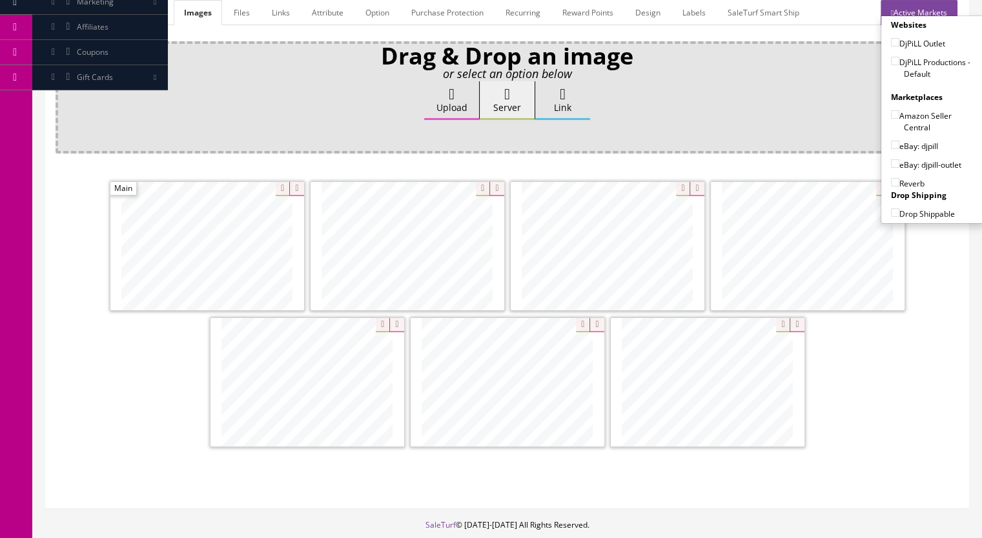
click at [891, 59] on input"] "DjPiLL Productions - Default" at bounding box center [895, 61] width 8 height 8
checkbox input"] "true"
drag, startPoint x: 889, startPoint y: 145, endPoint x: 893, endPoint y: 168, distance: 23.6
click at [891, 146] on input"] "eBay: djpill" at bounding box center [895, 145] width 8 height 8
checkbox input"] "true"
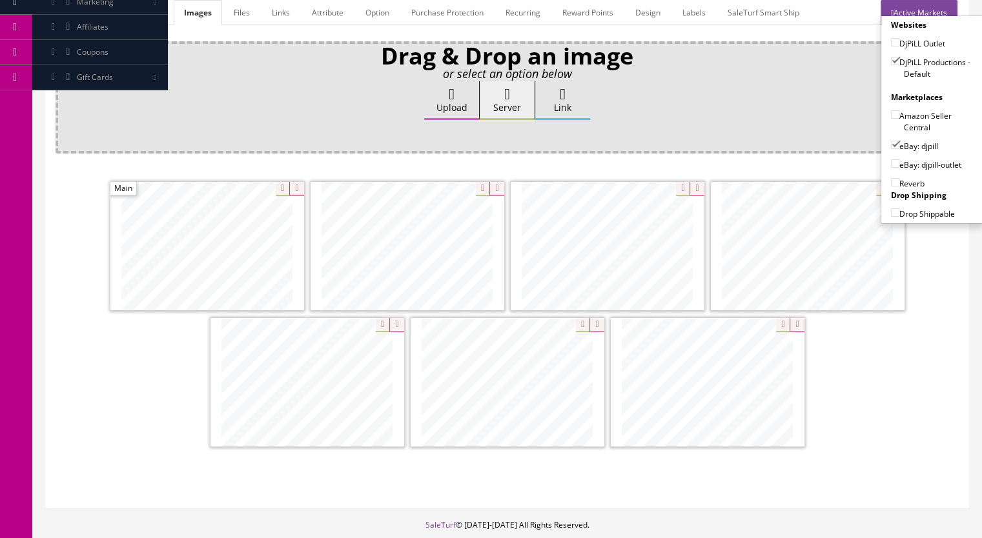
drag, startPoint x: 891, startPoint y: 182, endPoint x: 878, endPoint y: 183, distance: 13.0
click at [891, 183] on input"] "Reverb" at bounding box center [895, 182] width 8 height 8
checkbox input"] "true"
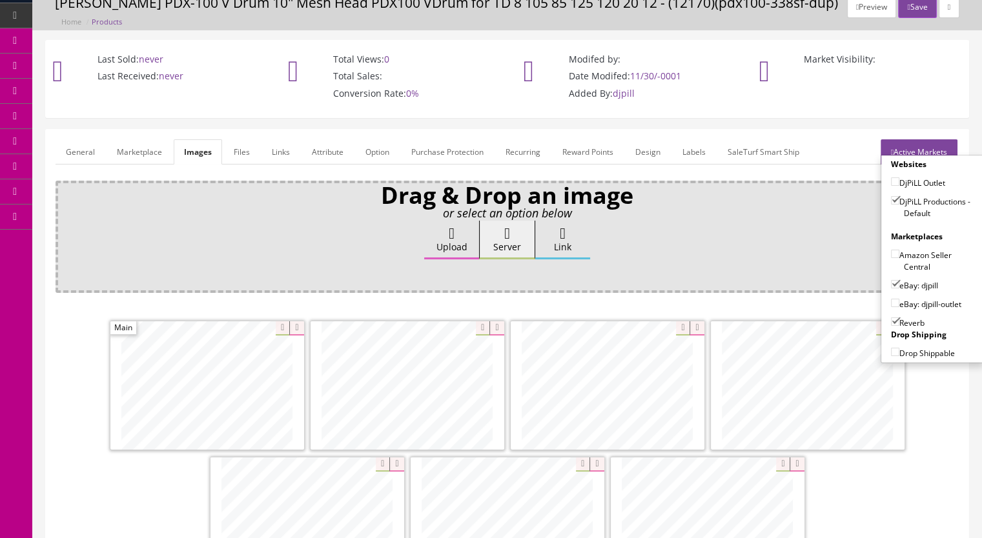
scroll to position [0, 0]
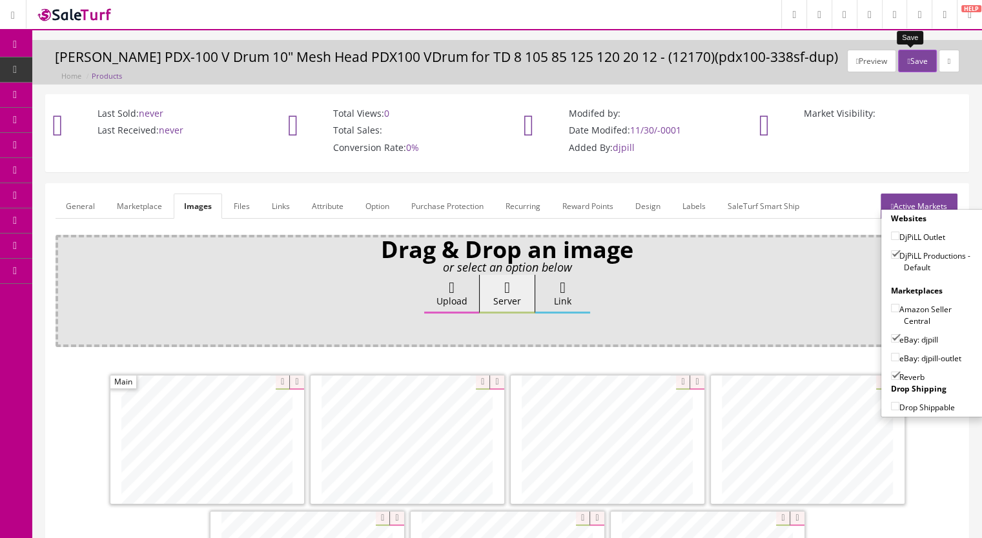
click at [907, 59] on icon "button" at bounding box center [908, 61] width 3 height 8
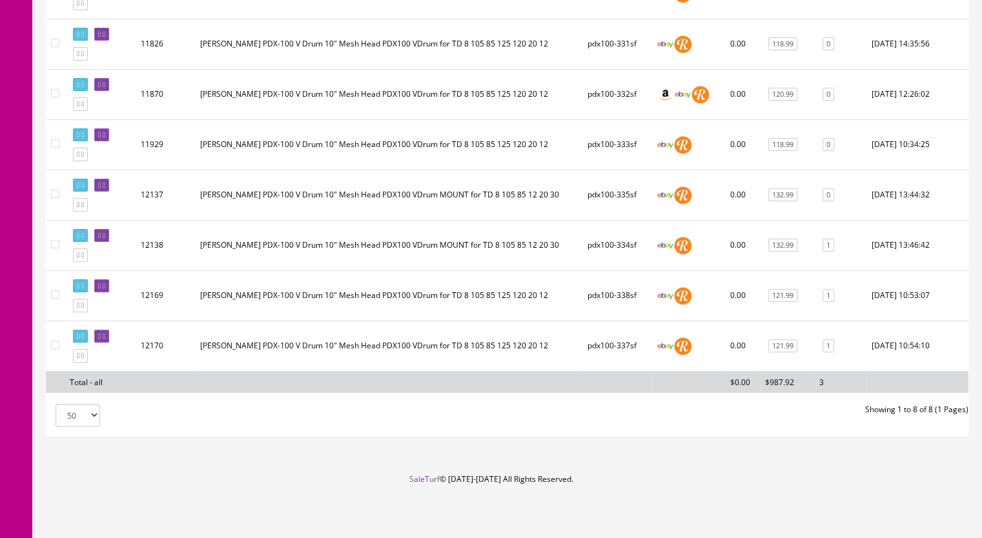
scroll to position [350, 0]
click at [84, 358] on icon at bounding box center [82, 355] width 3 height 7
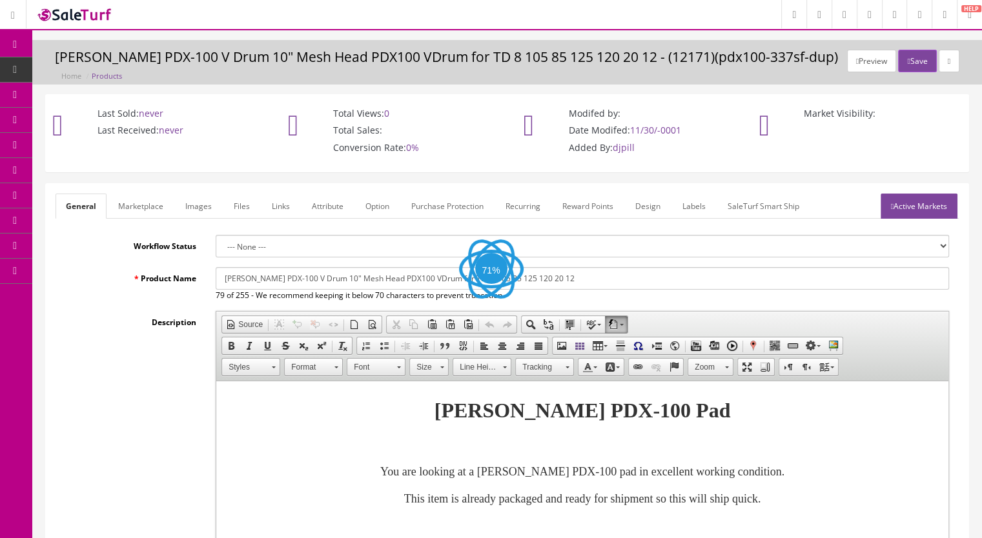
scroll to position [258, 0]
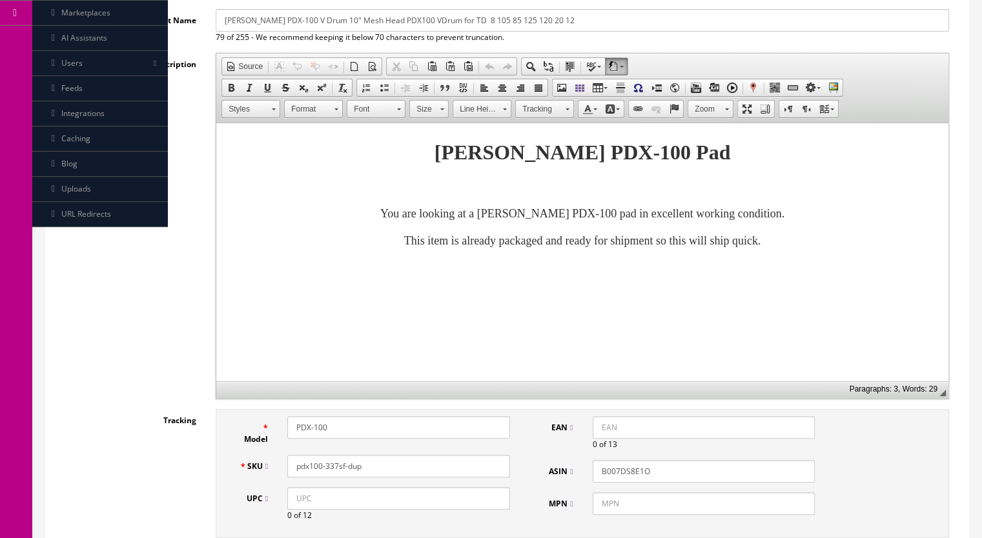
drag, startPoint x: 361, startPoint y: 470, endPoint x: 332, endPoint y: 476, distance: 30.3
click at [332, 476] on div "SKU pdx100-337sf-dup" at bounding box center [374, 466] width 290 height 23
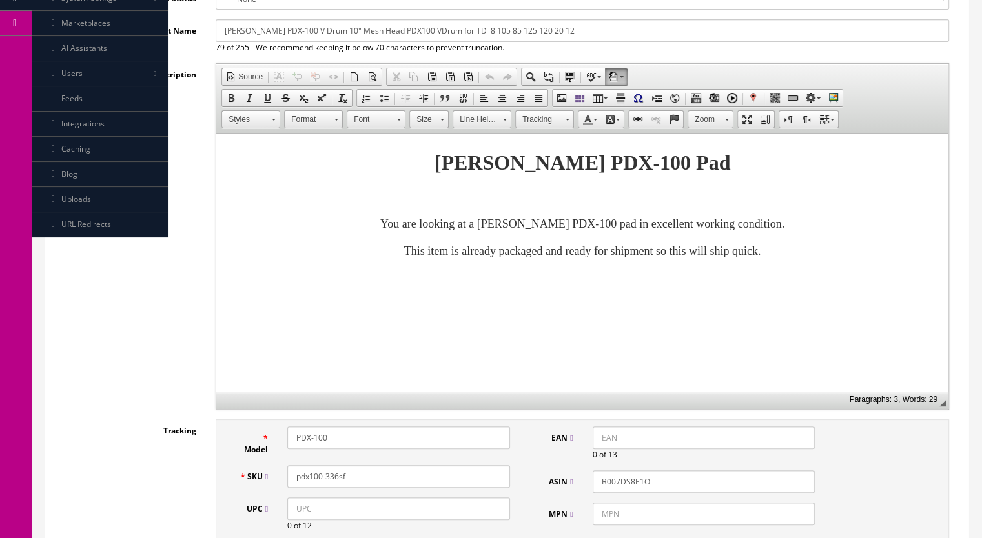
scroll to position [0, 0]
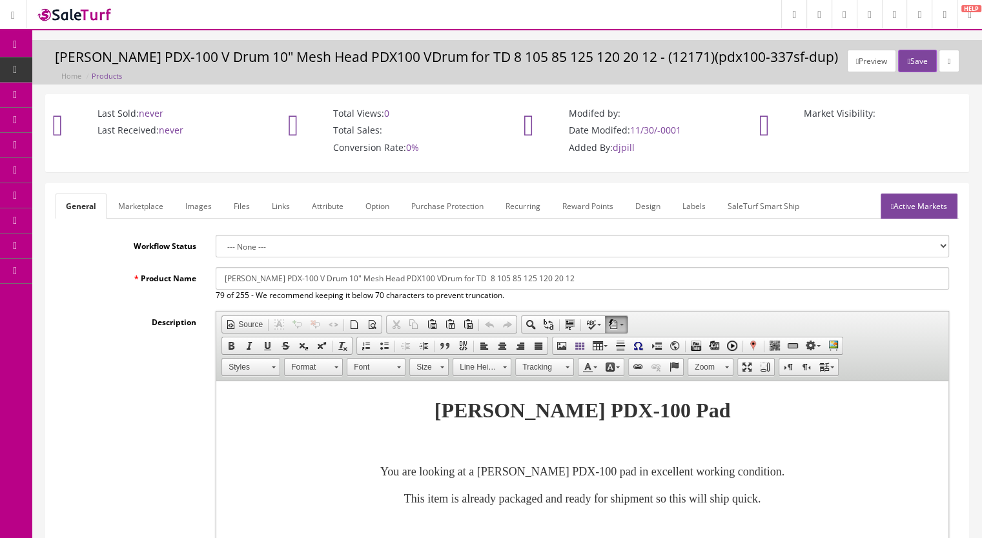
type input "pdx100-336sf"
click at [190, 214] on link "Images" at bounding box center [198, 206] width 47 height 25
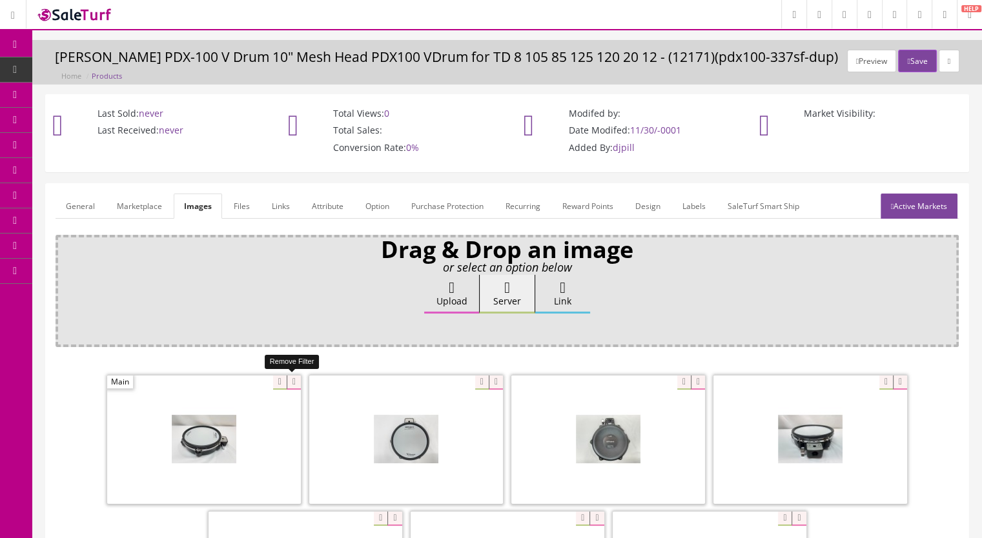
click at [293, 379] on icon at bounding box center [294, 383] width 14 height 14
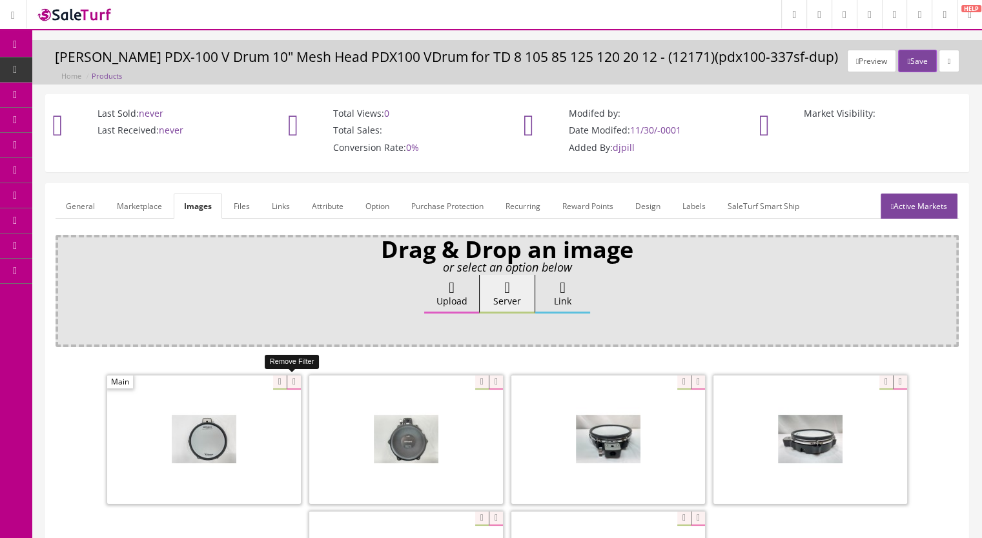
click at [294, 382] on icon at bounding box center [294, 383] width 14 height 14
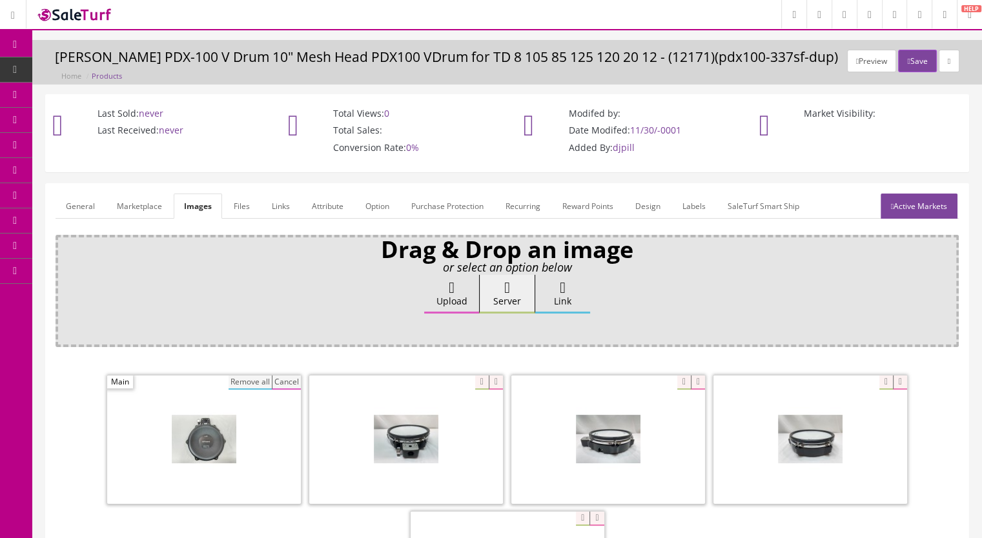
click at [253, 378] on button "Remove all" at bounding box center [249, 383] width 43 height 14
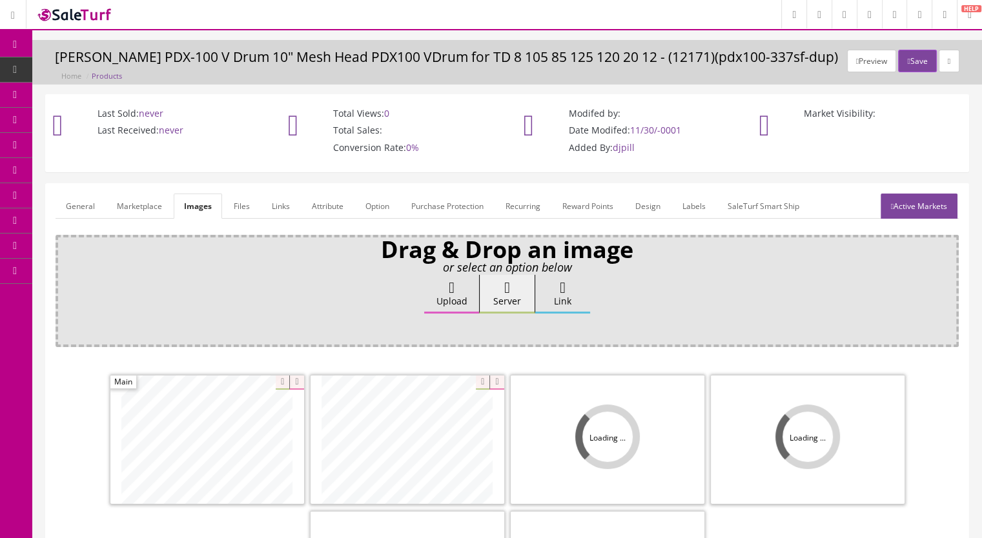
scroll to position [194, 0]
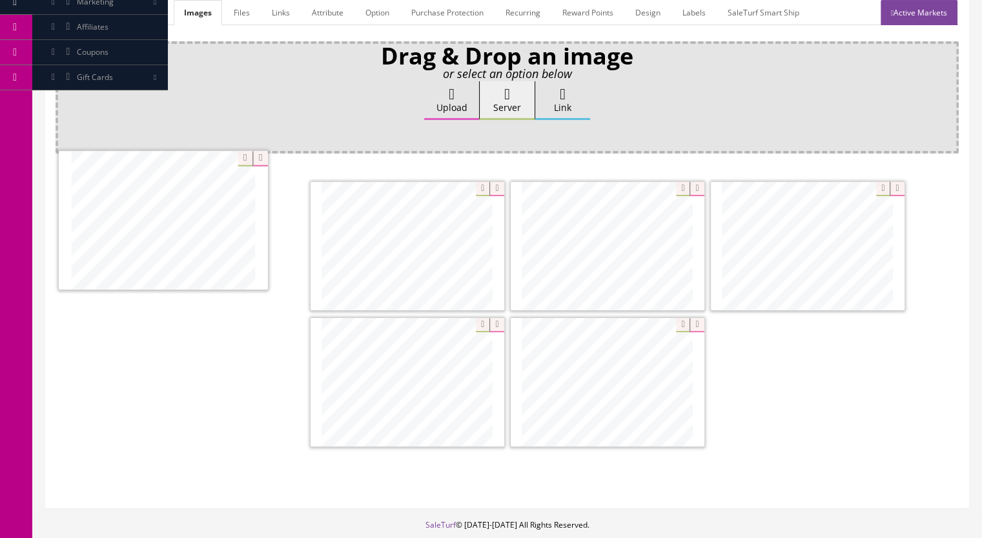
drag, startPoint x: 575, startPoint y: 401, endPoint x: 160, endPoint y: 256, distance: 439.7
drag, startPoint x: 597, startPoint y: 399, endPoint x: 367, endPoint y: 252, distance: 273.0
click at [910, 14] on link "Active Markets" at bounding box center [918, 12] width 77 height 25
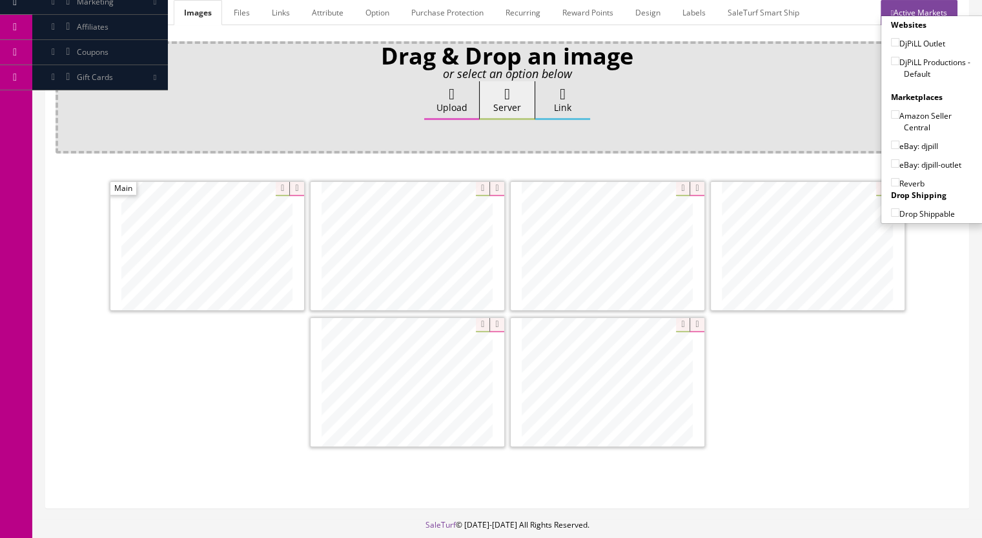
drag, startPoint x: 891, startPoint y: 56, endPoint x: 893, endPoint y: 65, distance: 8.6
click at [891, 57] on input"] "DjPiLL Productions - Default" at bounding box center [895, 61] width 8 height 8
checkbox input"] "true"
click at [894, 144] on label "eBay: djpill" at bounding box center [914, 145] width 47 height 13
click at [894, 144] on input"] "eBay: djpill" at bounding box center [895, 145] width 8 height 8
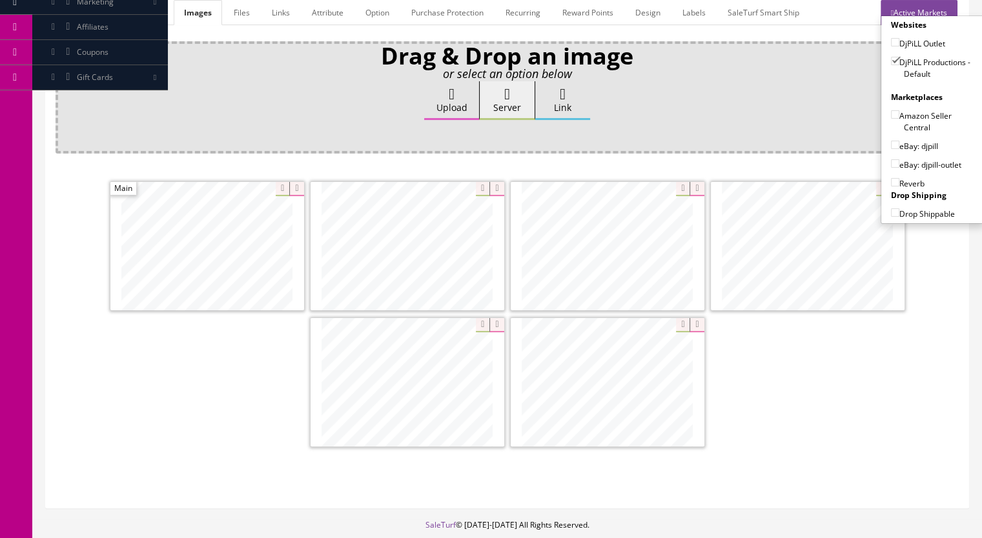
checkbox input"] "true"
click at [893, 179] on input"] "Reverb" at bounding box center [895, 182] width 8 height 8
checkbox input"] "true"
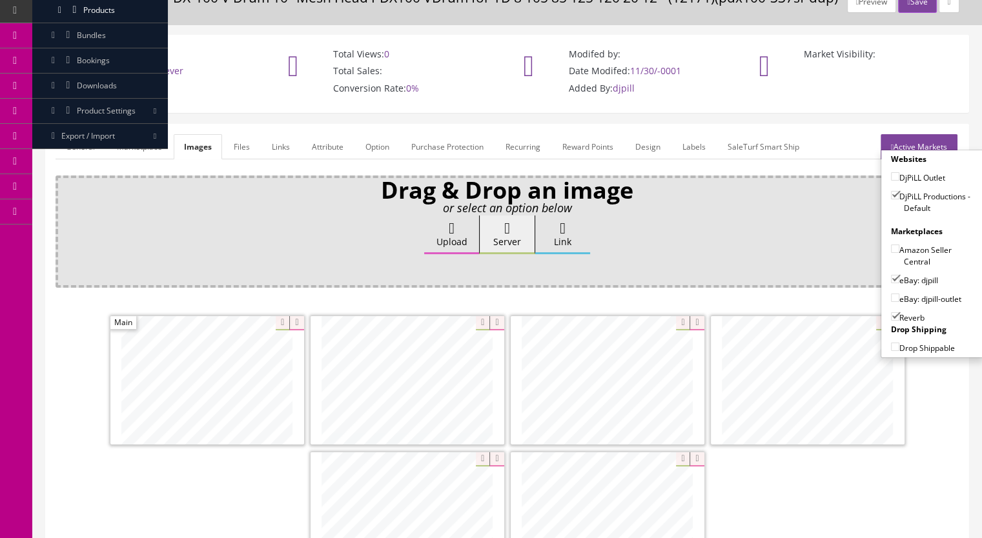
scroll to position [0, 0]
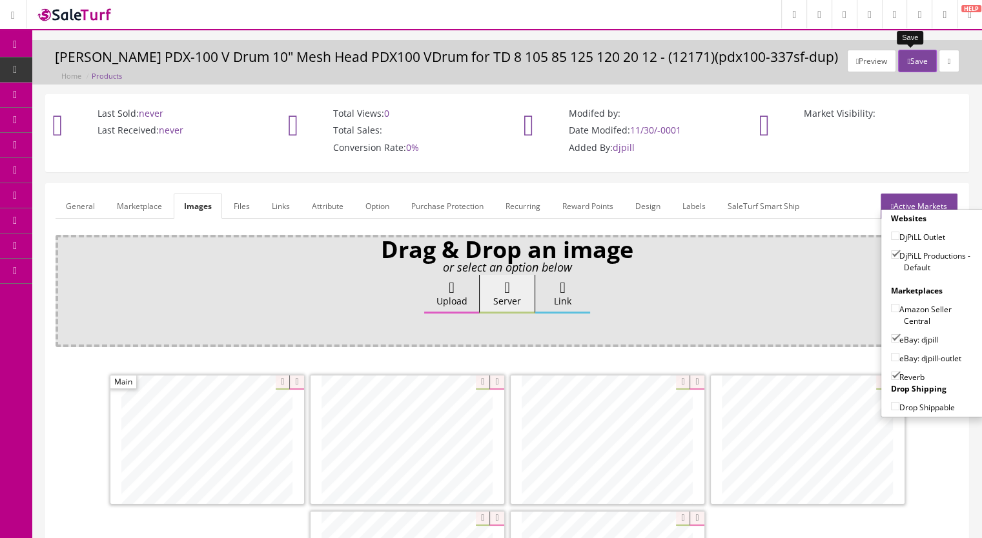
click at [907, 63] on button "Save" at bounding box center [917, 61] width 38 height 23
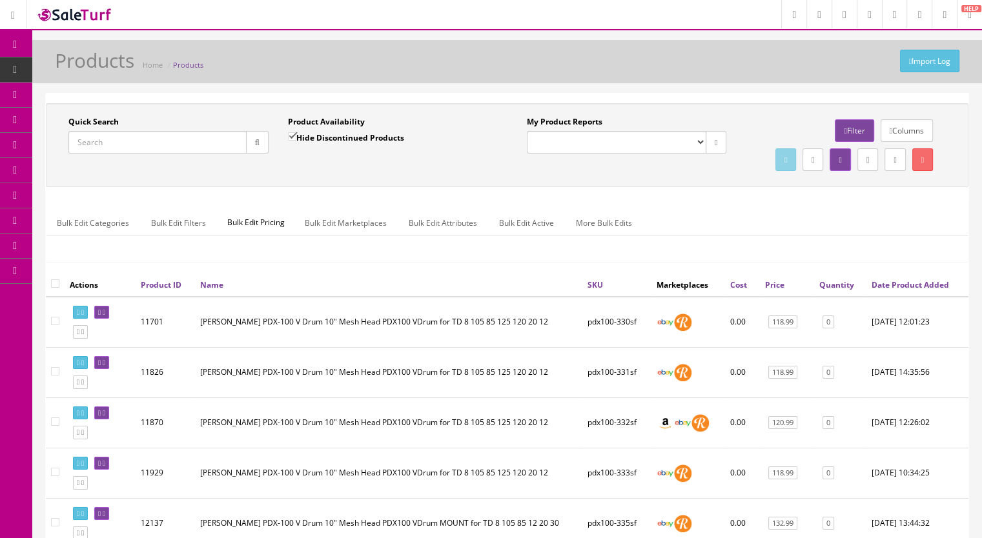
click at [125, 141] on input "Quick Search" at bounding box center [157, 142] width 178 height 23
paste input "PearlDoublePedal-43k"
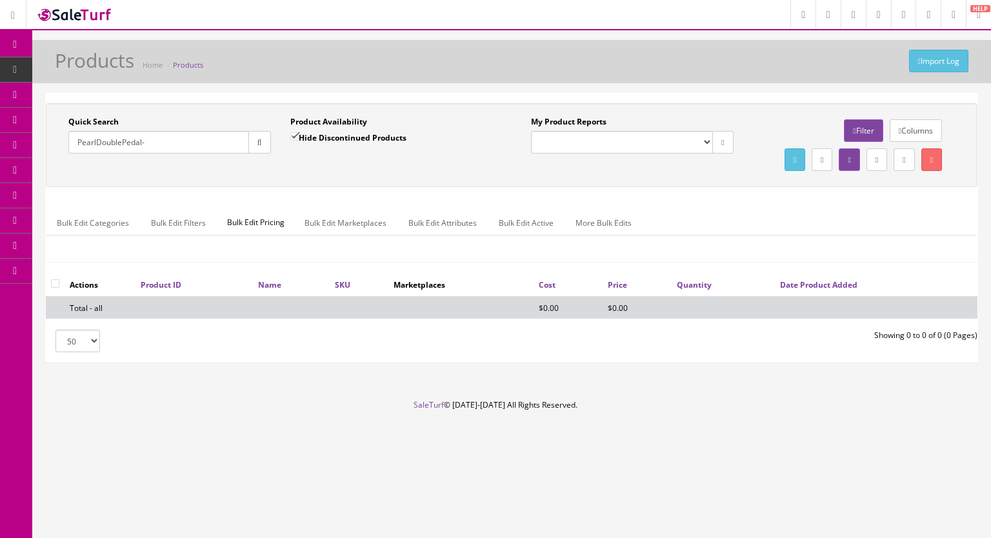
type input "PearlDoublePedal-"
click at [293, 135] on input "Hide Discontinued Products" at bounding box center [294, 136] width 8 height 8
checkbox input "false"
click at [268, 143] on button "button" at bounding box center [259, 142] width 23 height 23
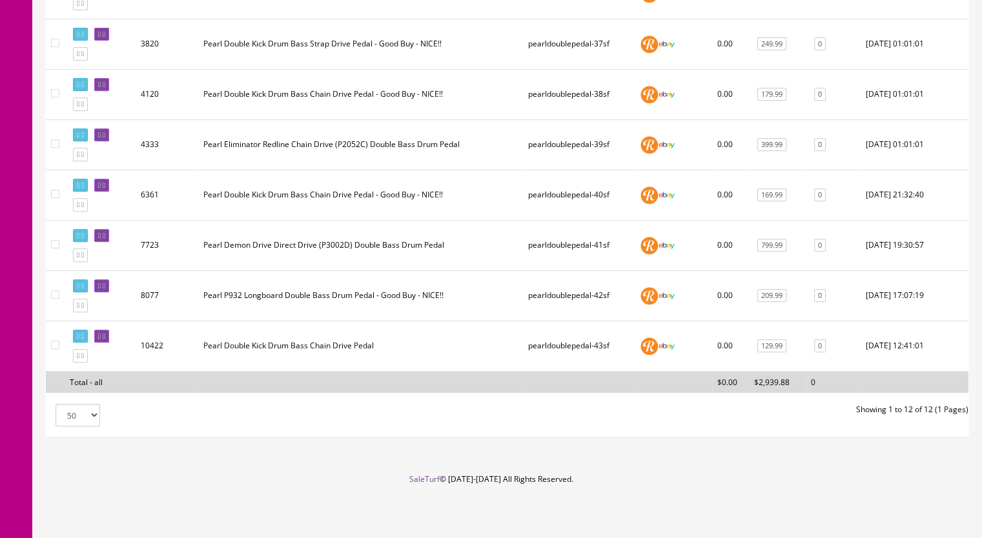
scroll to position [484, 0]
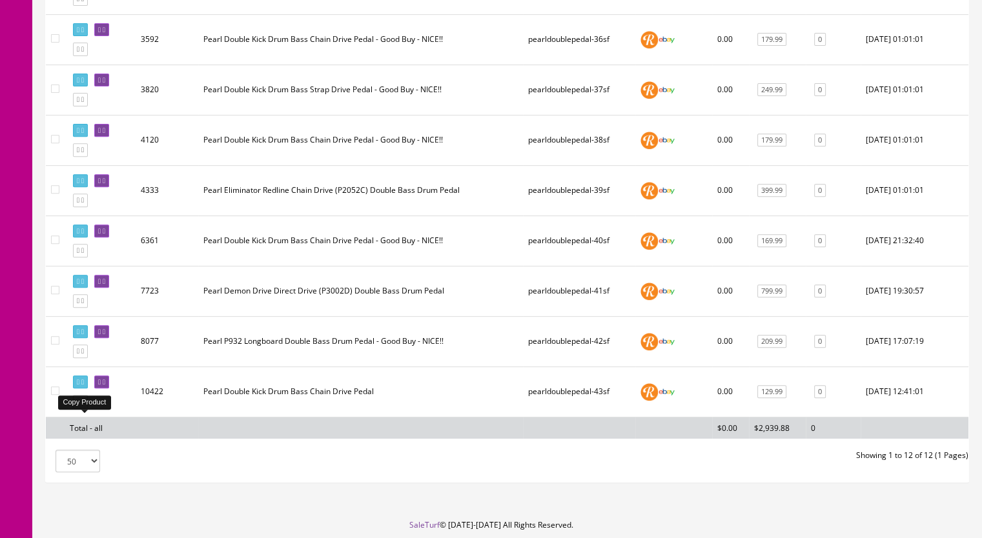
click at [84, 405] on icon at bounding box center [82, 401] width 3 height 7
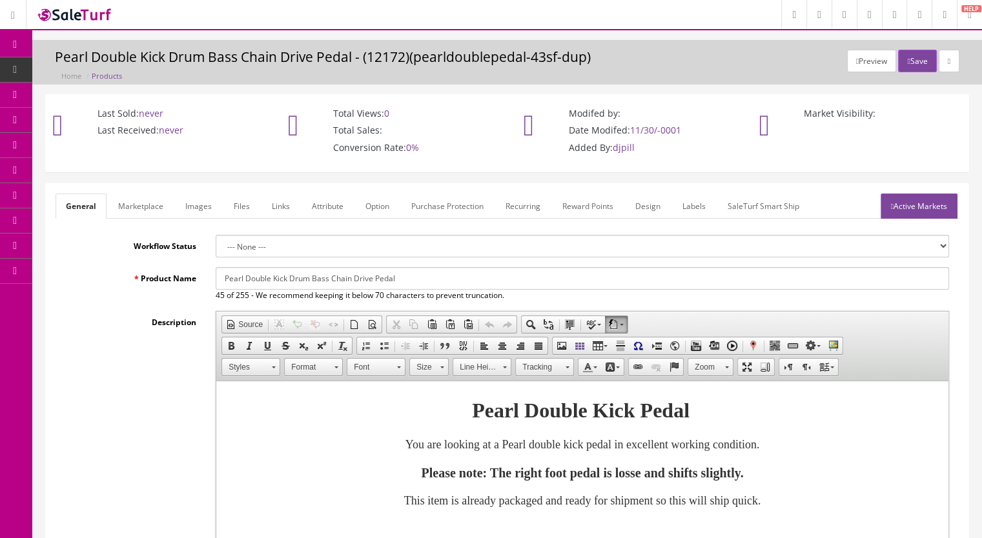
drag, startPoint x: 417, startPoint y: 281, endPoint x: 202, endPoint y: 281, distance: 214.9
click at [202, 281] on div "Product Name Pearl Double Kick Drum Bass Chain Drive Pedal 45 of 255 - We recom…" at bounding box center [507, 284] width 903 height 34
paste input "Eliminator Power Shifter Double Bass Drum"
type input "Pearl Eliminator Power Shifter Double Bass Drum Pedal"
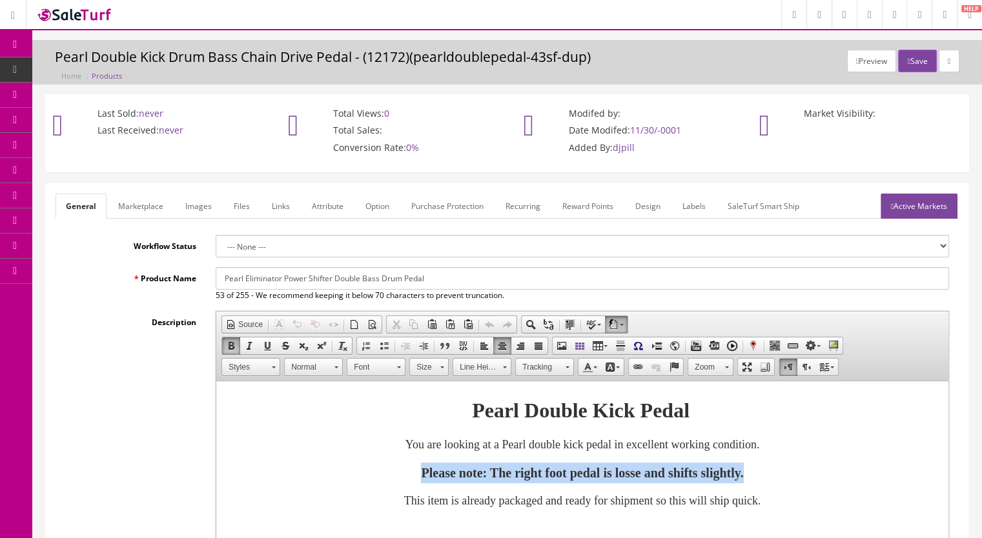
drag, startPoint x: 617, startPoint y: 467, endPoint x: 302, endPoint y: 466, distance: 314.9
click at [302, 466] on p "Please note: The right foot pedal is losse and shifts slightly." at bounding box center [582, 473] width 706 height 21
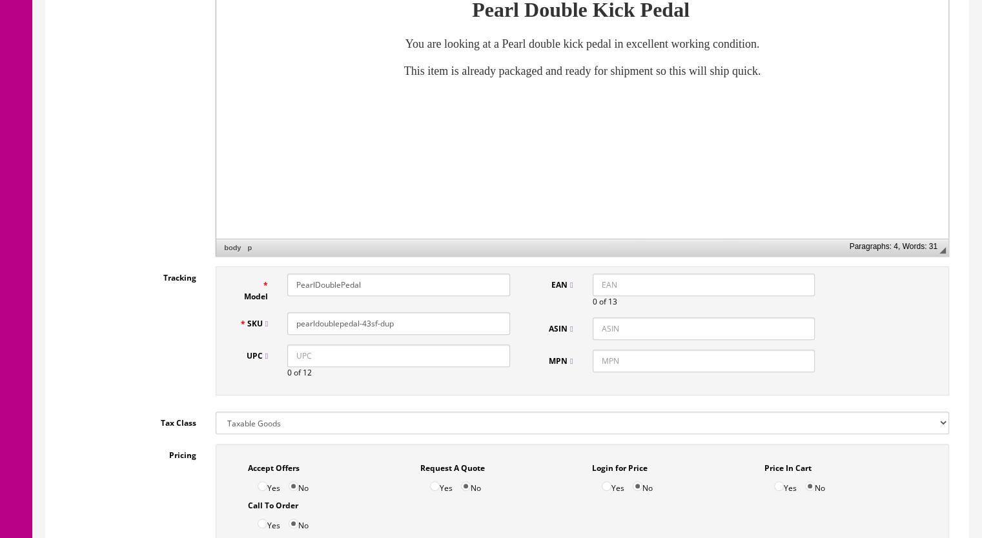
scroll to position [414, 0]
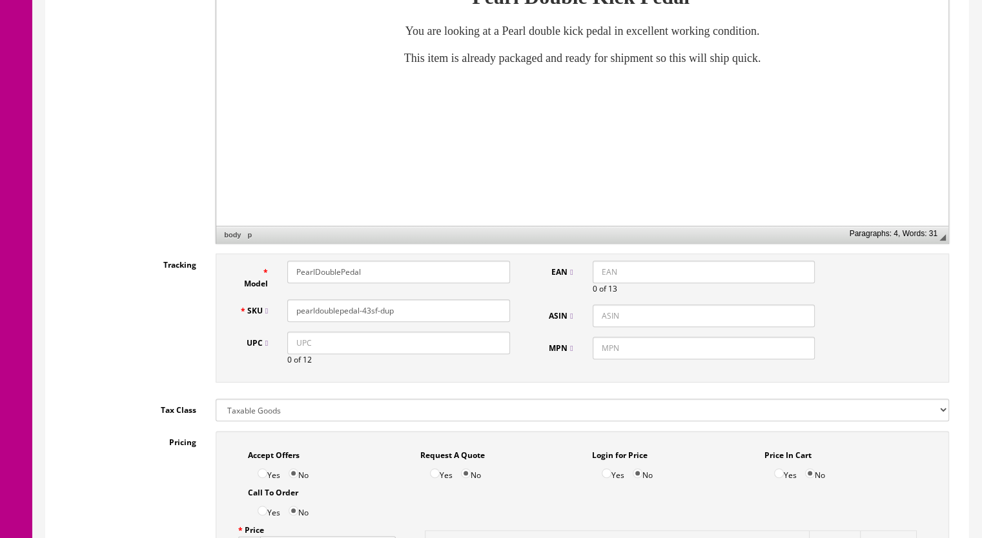
drag, startPoint x: 409, startPoint y: 529, endPoint x: 367, endPoint y: 337, distance: 196.2
click at [367, 337] on div "Model PearlDoublePedal SKU pearldoublepedal-43sf-dup UPC 0 of 12" at bounding box center [374, 318] width 290 height 115
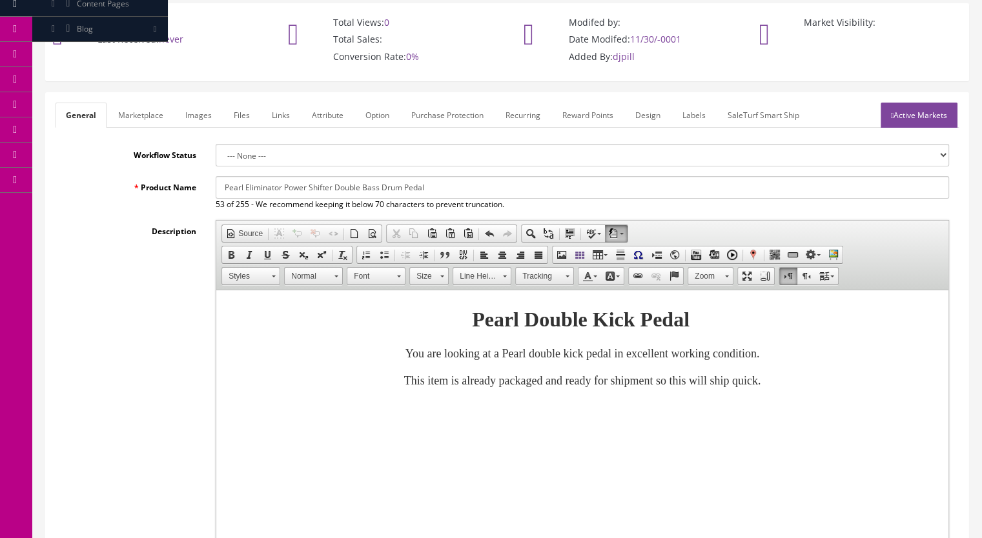
type input "pearldoublepedal-44sf"
click at [141, 110] on link "Marketplace" at bounding box center [141, 115] width 66 height 25
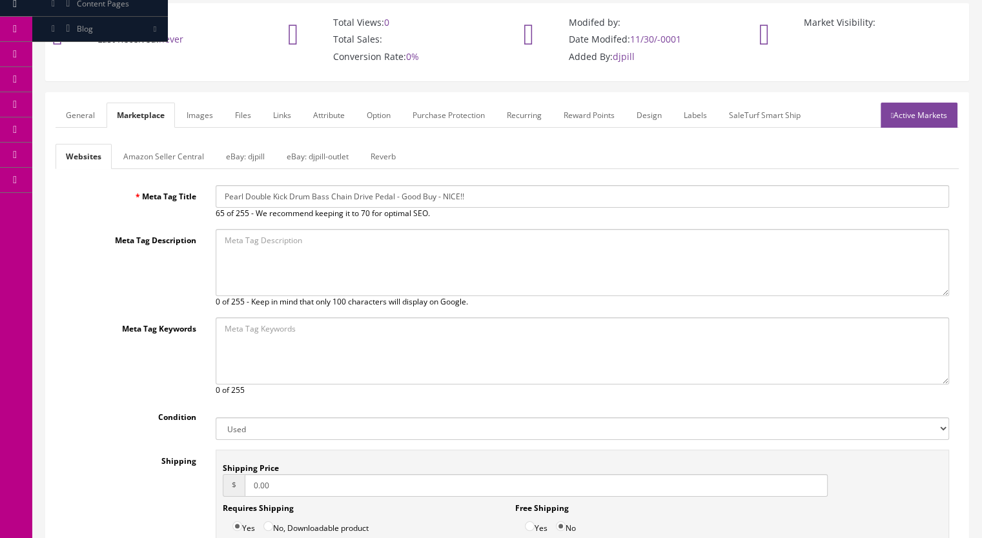
click at [379, 156] on link "Reverb" at bounding box center [383, 156] width 46 height 25
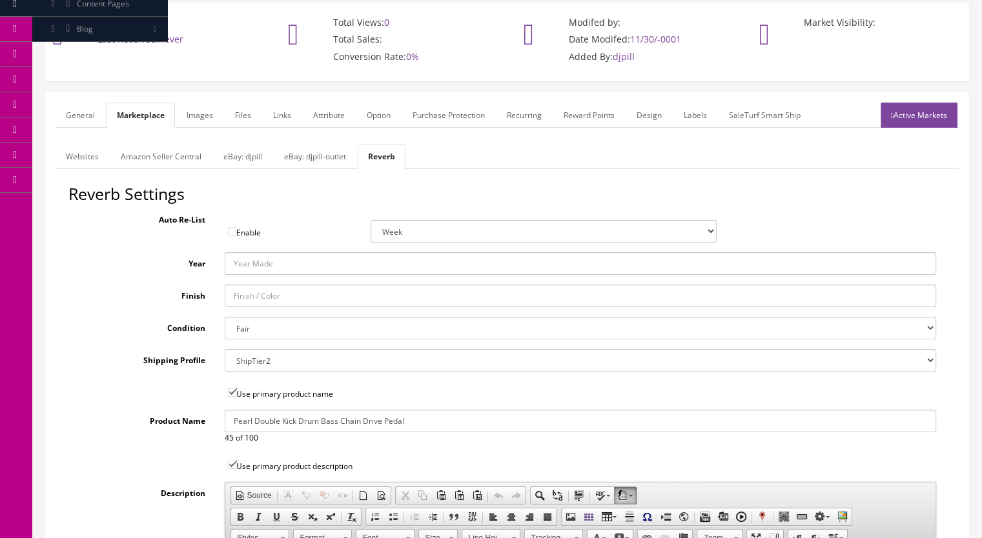
click at [243, 322] on select "Brand New Mint Excellent Very Good Good Fair Poor B-Stock Non Functioning" at bounding box center [581, 328] width 712 height 23
select select "ae4d9114-1bd7-4ec5-a4ba-6653af5ac84d"
click at [225, 317] on select "Brand New Mint Excellent Very Good Good Fair Poor B-Stock Non Functioning" at bounding box center [581, 328] width 712 height 23
click at [196, 116] on link "Images" at bounding box center [199, 115] width 47 height 25
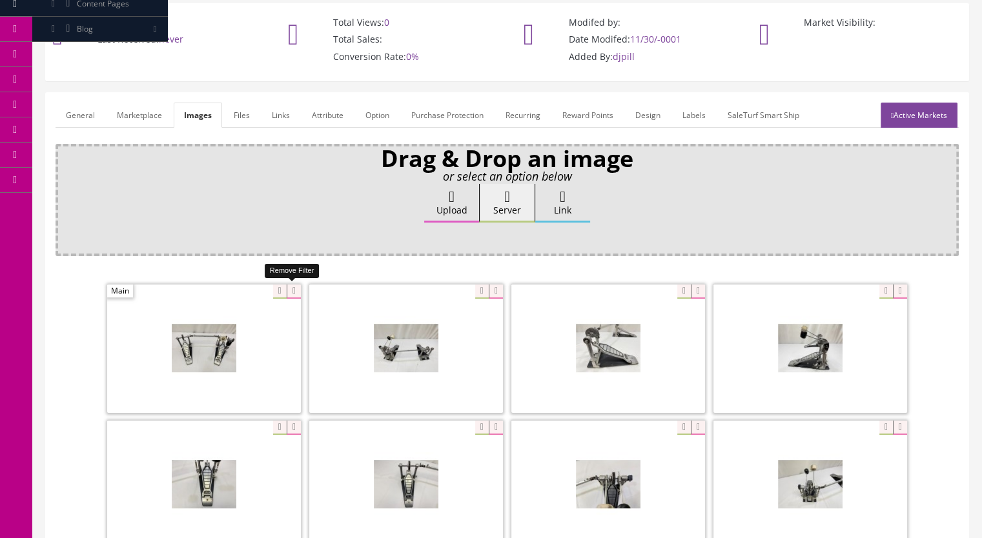
click at [296, 288] on icon at bounding box center [294, 292] width 14 height 14
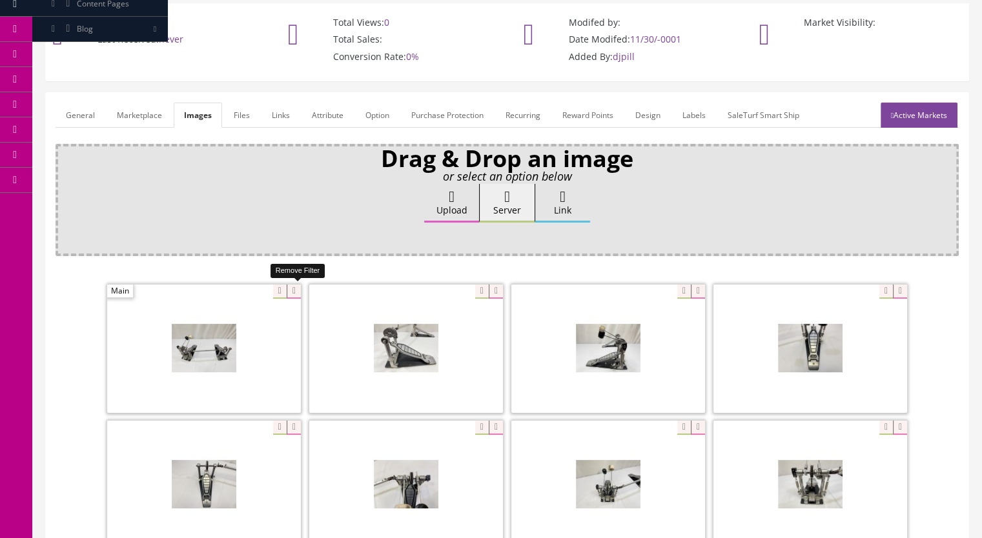
click at [290, 290] on icon at bounding box center [294, 292] width 14 height 14
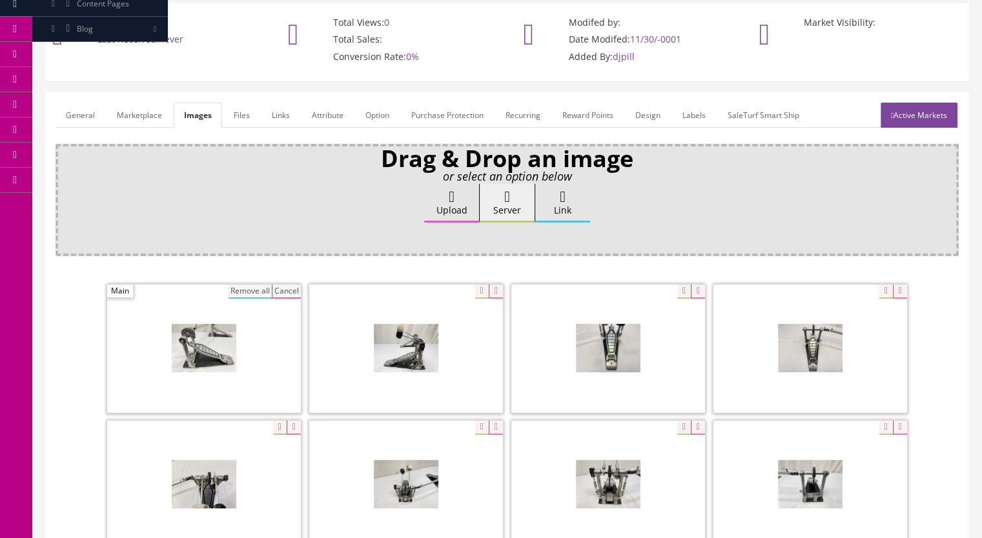
drag, startPoint x: 258, startPoint y: 288, endPoint x: 285, endPoint y: 290, distance: 27.1
click at [259, 289] on button "Remove all" at bounding box center [249, 292] width 43 height 14
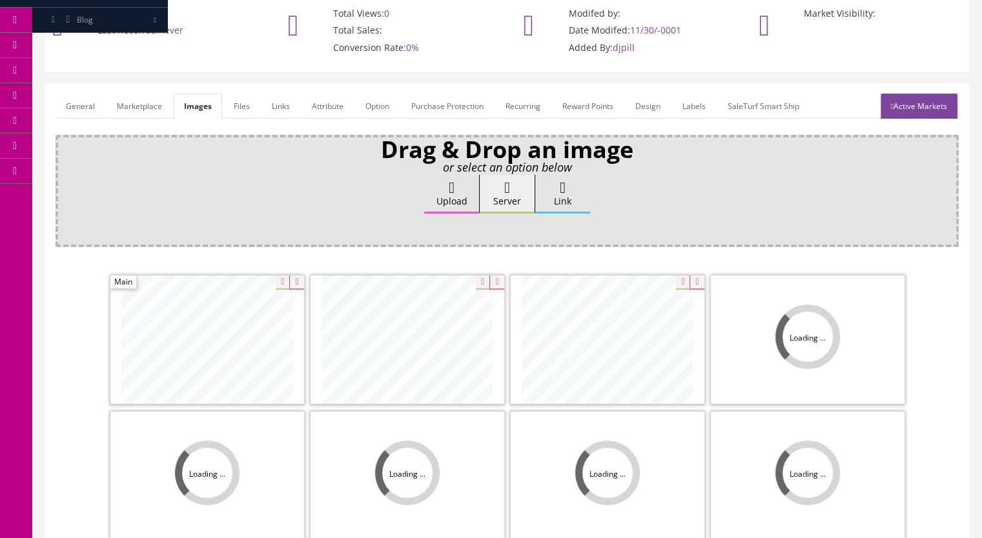
scroll to position [220, 0]
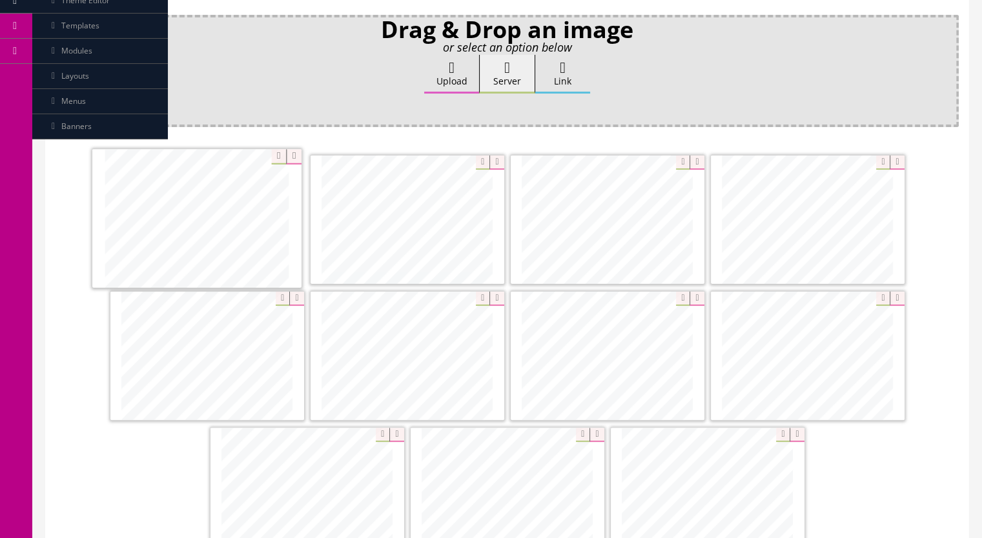
drag, startPoint x: 614, startPoint y: 382, endPoint x: 215, endPoint y: 246, distance: 422.1
drag, startPoint x: 834, startPoint y: 357, endPoint x: 445, endPoint y: 220, distance: 411.9
drag, startPoint x: 432, startPoint y: 365, endPoint x: 627, endPoint y: 225, distance: 239.5
drag, startPoint x: 661, startPoint y: 341, endPoint x: 865, endPoint y: 205, distance: 245.2
drag, startPoint x: 613, startPoint y: 355, endPoint x: 207, endPoint y: 349, distance: 406.6
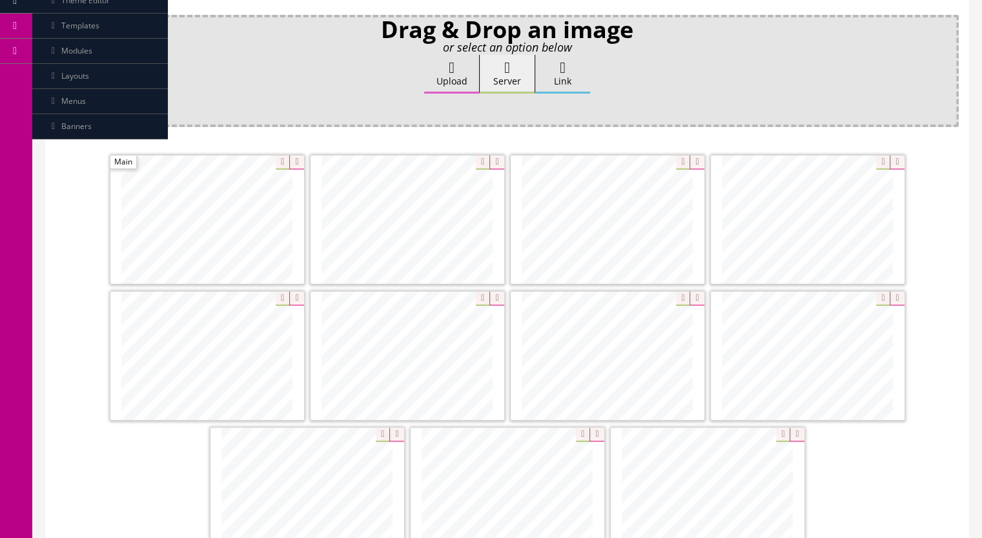
scroll to position [285, 0]
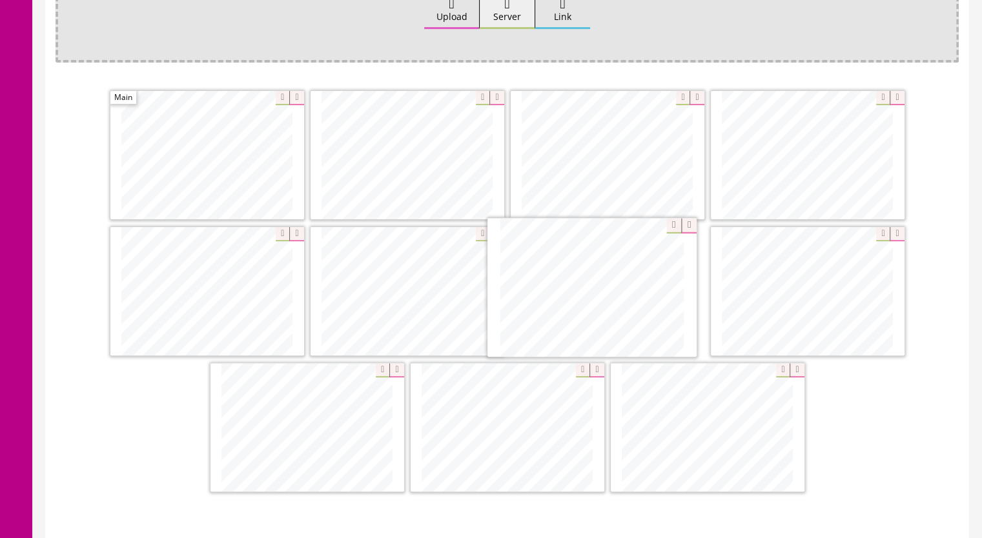
drag, startPoint x: 512, startPoint y: 452, endPoint x: 597, endPoint y: 315, distance: 161.4
drag, startPoint x: 314, startPoint y: 455, endPoint x: 794, endPoint y: 334, distance: 495.1
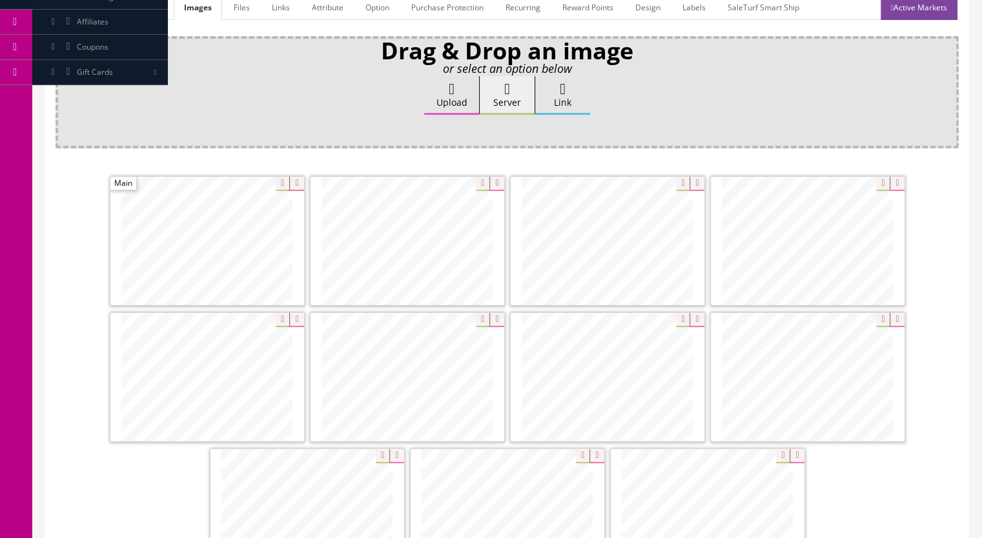
scroll to position [91, 0]
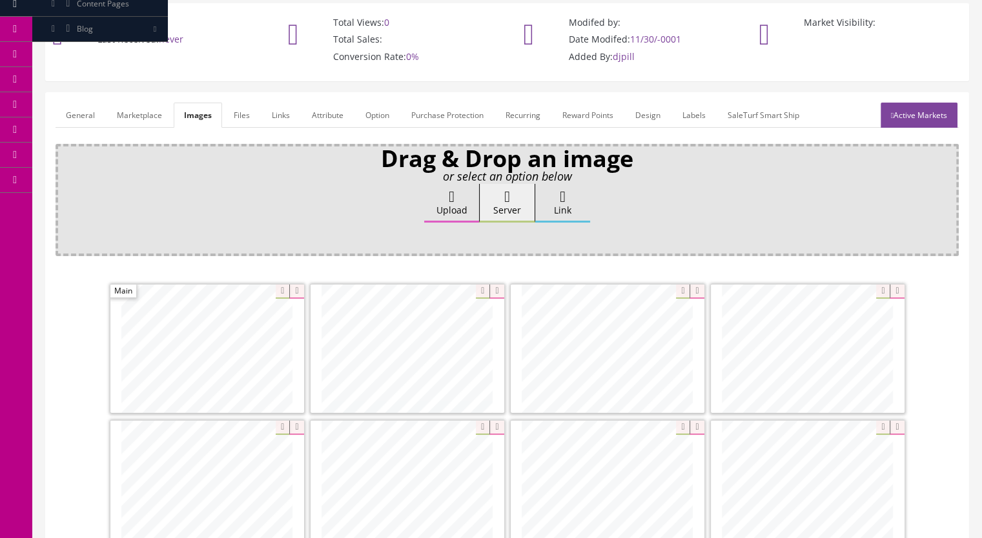
click at [82, 110] on link "General" at bounding box center [81, 115] width 50 height 25
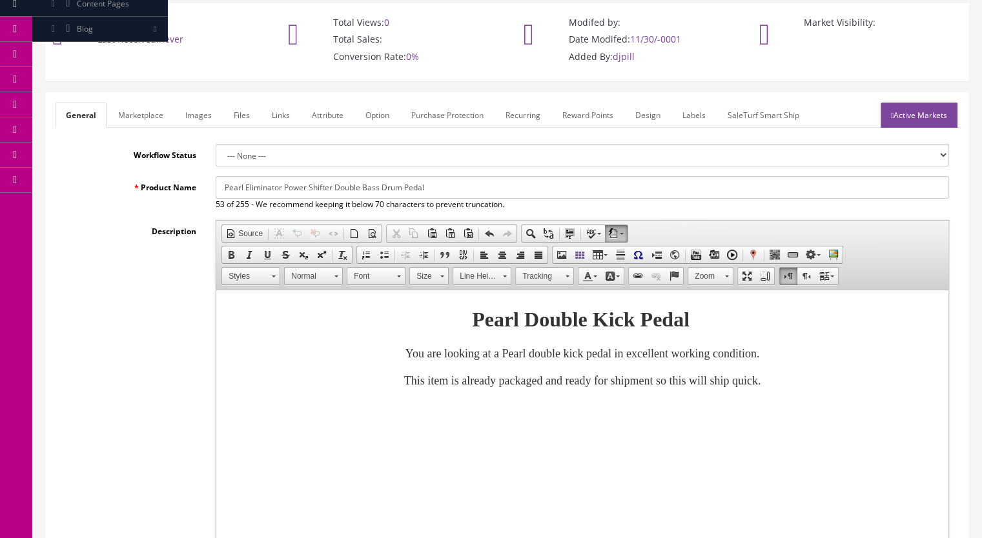
drag, startPoint x: 470, startPoint y: 193, endPoint x: 205, endPoint y: 190, distance: 265.9
click at [205, 190] on div "Product Name Pearl Eliminator Power Shifter Double Bass Drum Pedal 53 of 255 - …" at bounding box center [507, 193] width 903 height 34
click at [161, 114] on link "Marketplace" at bounding box center [141, 115] width 66 height 25
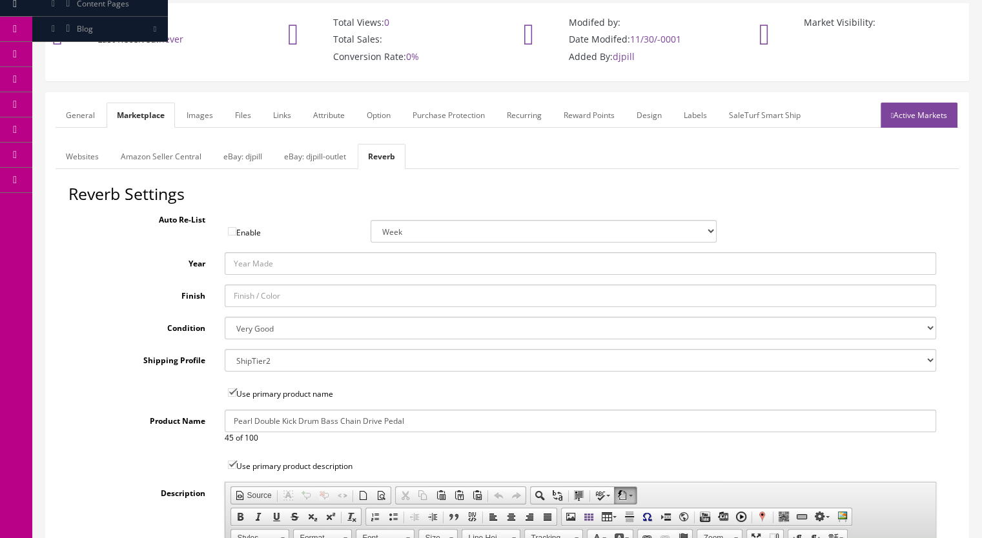
drag, startPoint x: 439, startPoint y: 419, endPoint x: 216, endPoint y: 429, distance: 222.9
click at [217, 429] on div "Pearl Double Kick Drum Bass Chain Drive Pedal 45 of 100" at bounding box center [580, 427] width 731 height 34
paste input "Eliminator Power Shifter Double Bass Drum"
type input "Pearl Eliminator Power Shifter Double Bass Drum Pedal"
click at [81, 156] on link "Websites" at bounding box center [83, 156] width 54 height 25
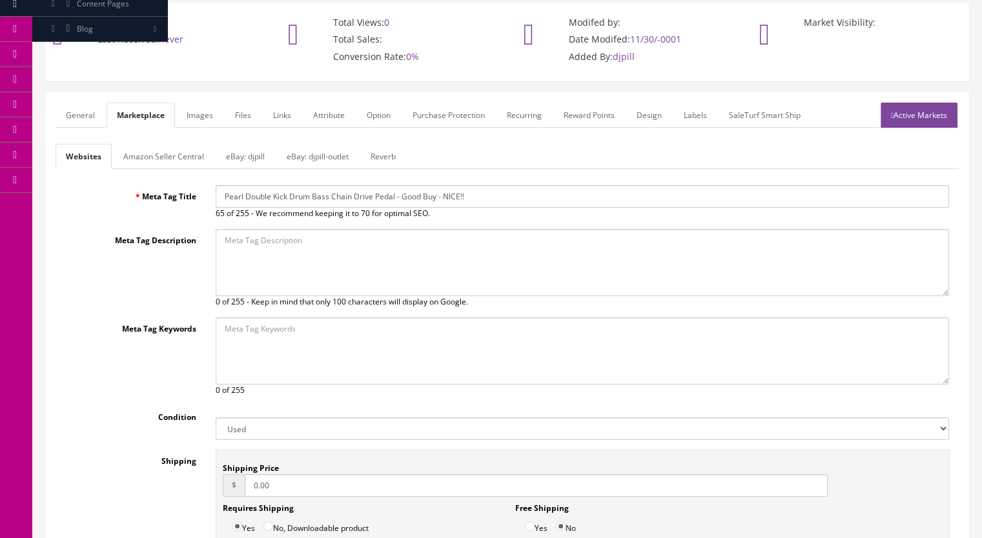
drag, startPoint x: 509, startPoint y: 197, endPoint x: 145, endPoint y: 201, distance: 364.7
click at [145, 201] on div "Meta Tag Title Pearl Double Kick Drum Bass Chain Drive Pedal - Good Buy - NICE!…" at bounding box center [507, 202] width 903 height 34
paste input "Eliminator Power Shifter Double Bass Drum Pedal"
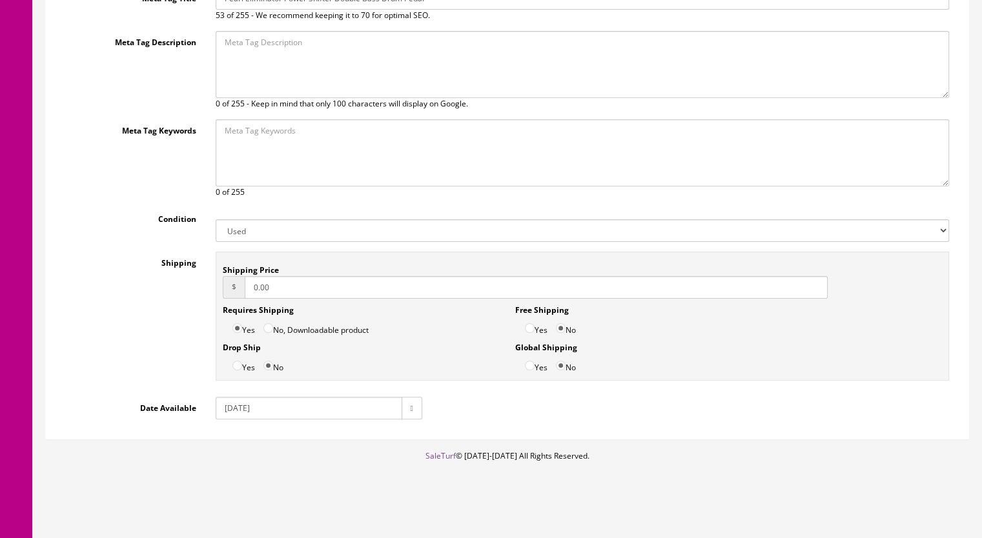
scroll to position [31, 0]
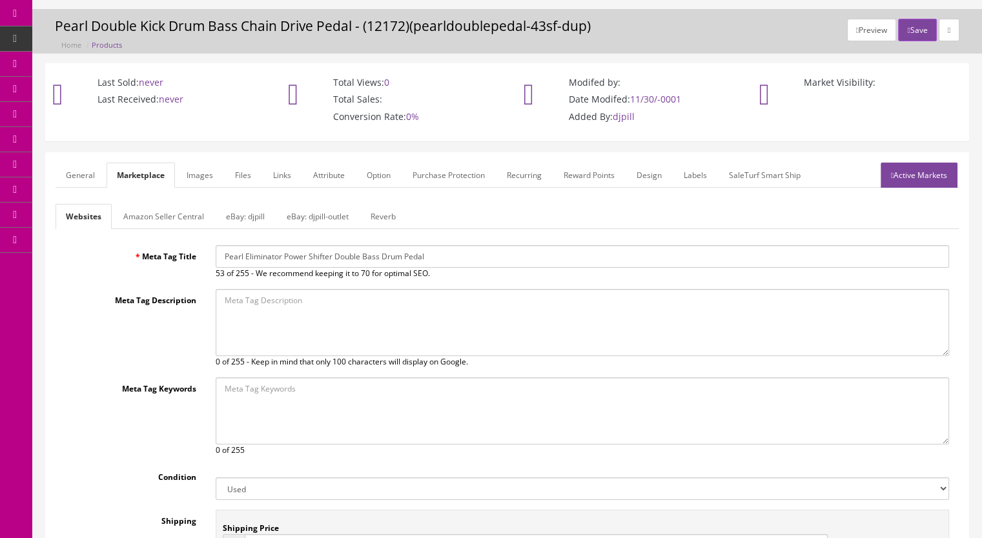
type input "Pearl Eliminator Power Shifter Double Bass Drum Pedal"
click at [67, 176] on link "General" at bounding box center [81, 175] width 50 height 25
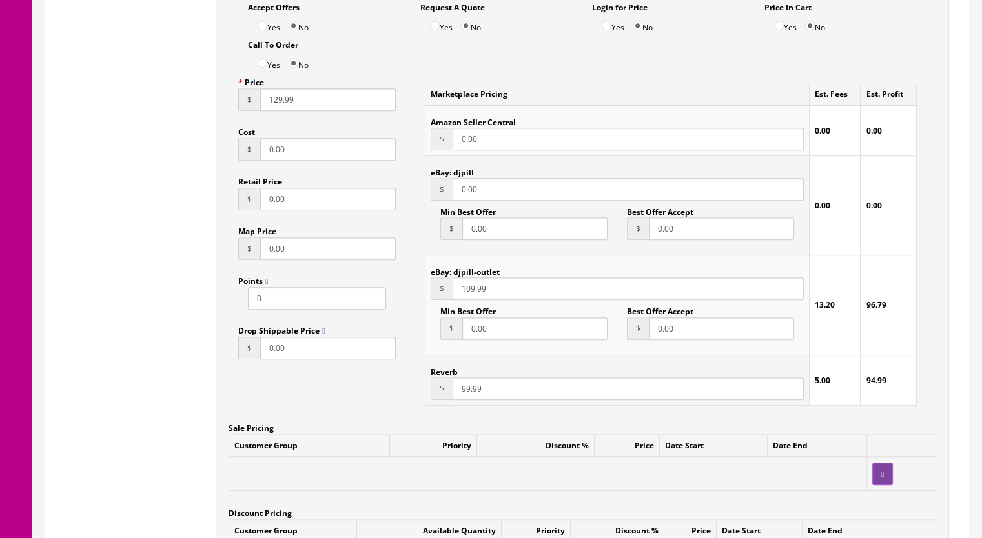
scroll to position [870, 0]
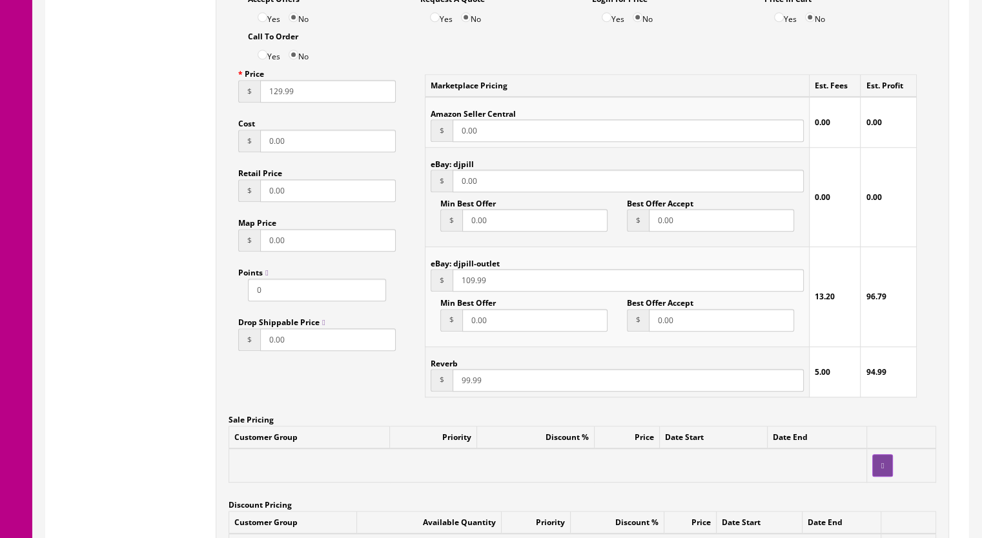
drag, startPoint x: 459, startPoint y: 384, endPoint x: 469, endPoint y: 383, distance: 10.3
click at [469, 383] on input "99.99" at bounding box center [627, 380] width 351 height 23
type input "150.99"
drag, startPoint x: 463, startPoint y: 285, endPoint x: 471, endPoint y: 286, distance: 7.9
click at [471, 286] on input "109.99" at bounding box center [627, 280] width 351 height 23
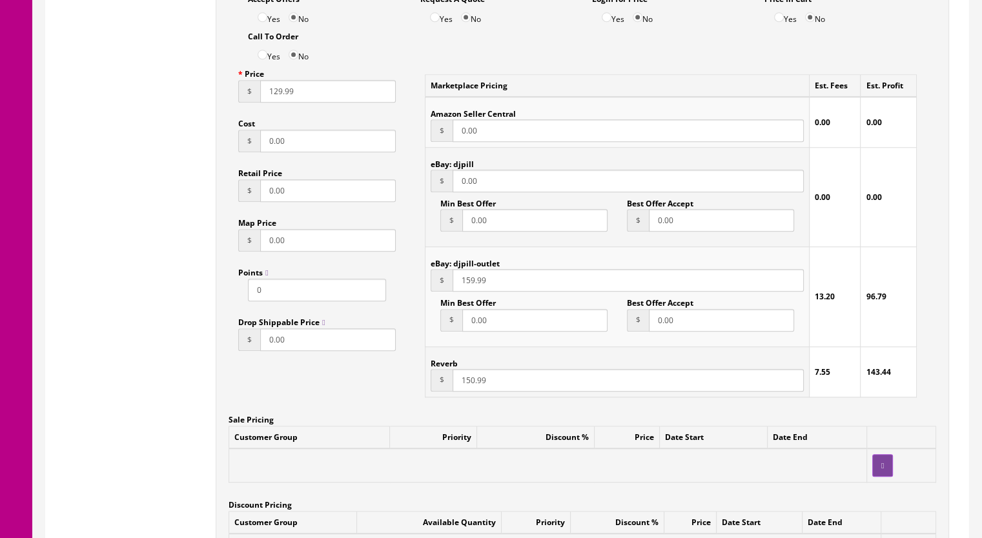
type input "159.99"
click at [276, 97] on input "129.99" at bounding box center [328, 91] width 136 height 23
type input "159.99"
click at [470, 383] on input "150.99" at bounding box center [627, 380] width 351 height 23
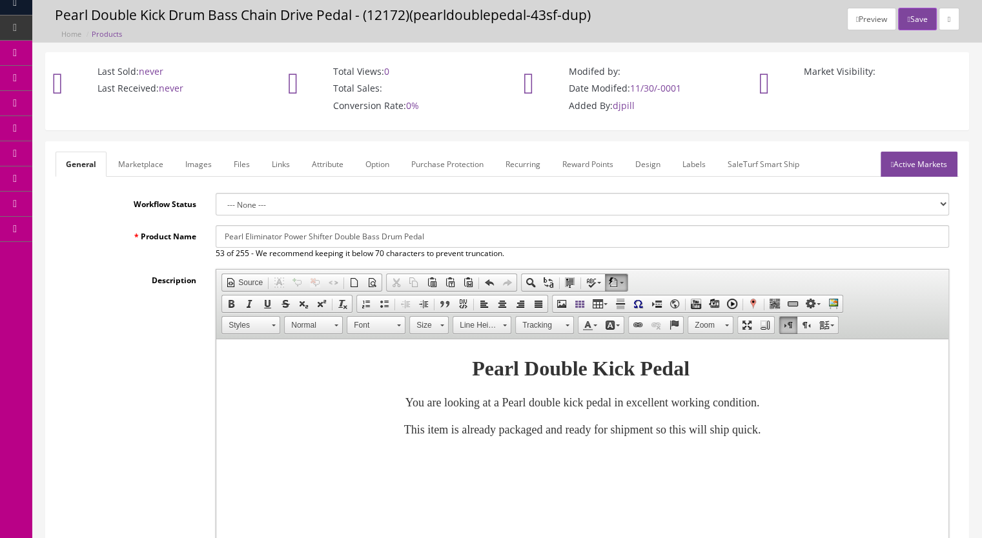
scroll to position [31, 0]
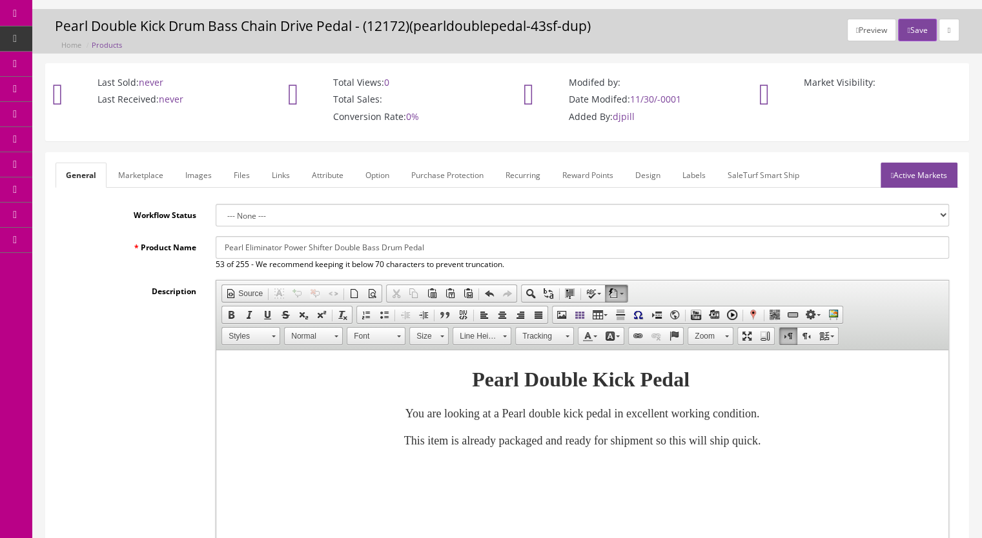
type input "159.99"
click at [920, 174] on link "Active Markets" at bounding box center [918, 175] width 77 height 25
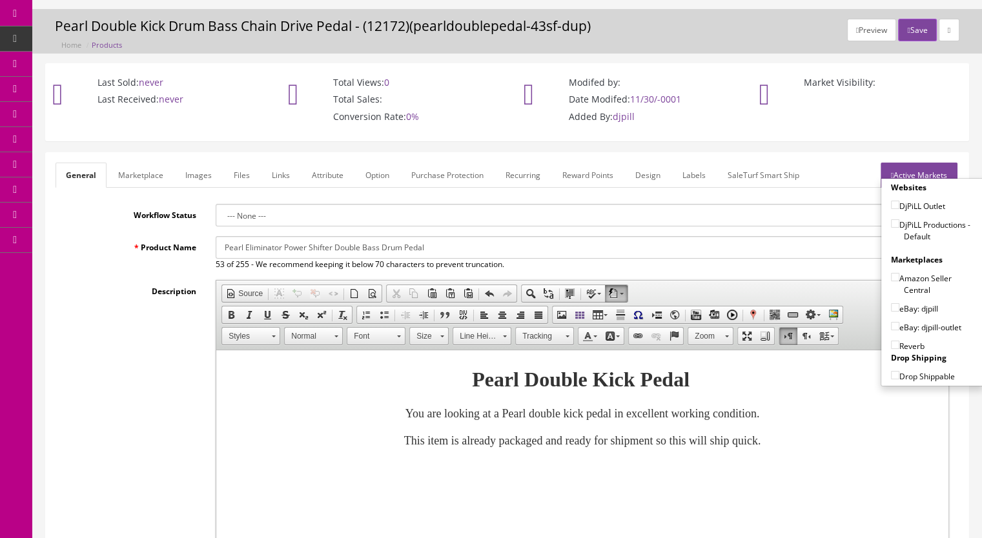
click at [891, 223] on input"] "DjPiLL Productions - Default" at bounding box center [895, 223] width 8 height 8
checkbox input"] "true"
click at [891, 305] on input"] "eBay: djpill" at bounding box center [895, 307] width 8 height 8
checkbox input"] "true"
click at [891, 341] on input"] "Reverb" at bounding box center [895, 345] width 8 height 8
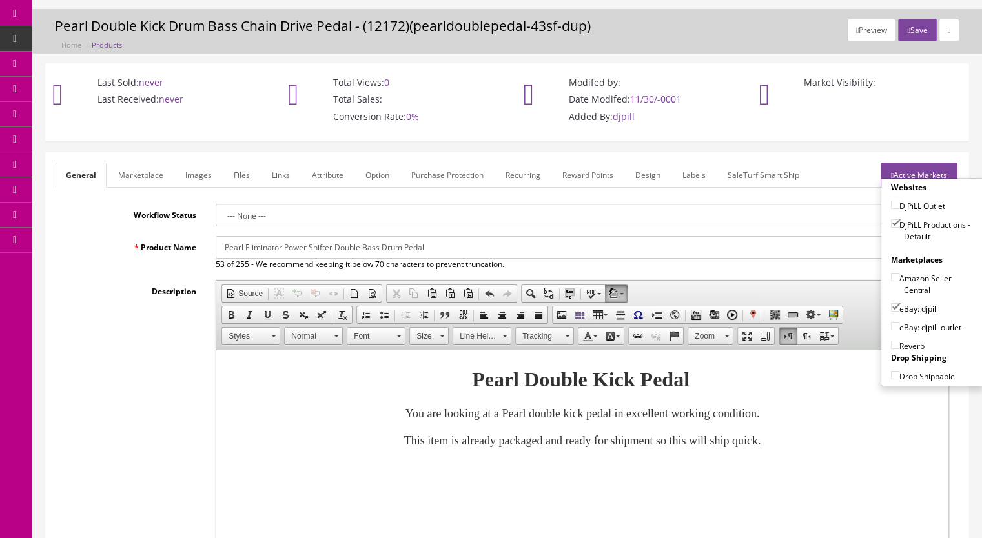
checkbox input"] "true"
drag, startPoint x: 885, startPoint y: 325, endPoint x: 894, endPoint y: 315, distance: 12.8
click at [891, 324] on input"] "eBay: djpill-outlet" at bounding box center [895, 326] width 8 height 8
checkbox input"] "true"
click at [891, 306] on input"] "eBay: djpill" at bounding box center [895, 307] width 8 height 8
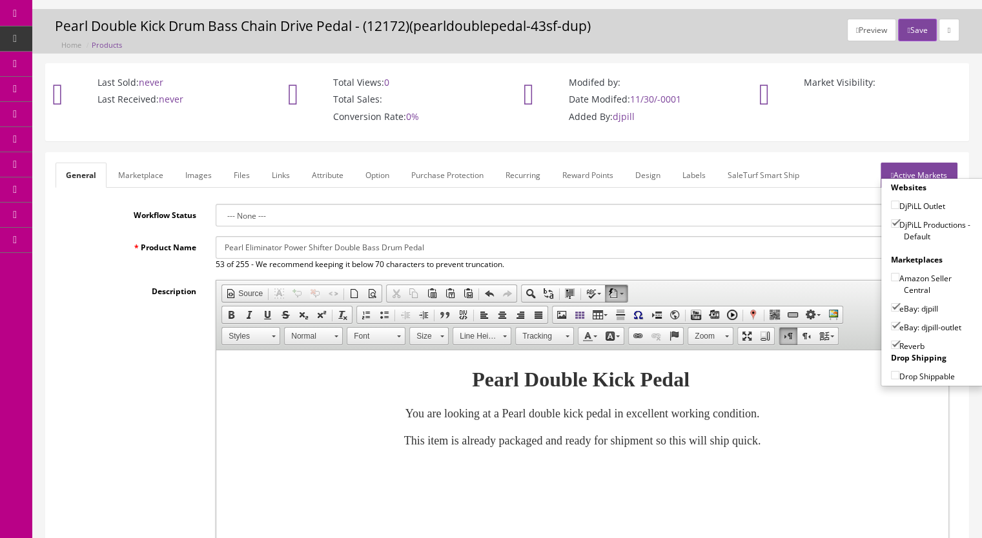
checkbox input"] "false"
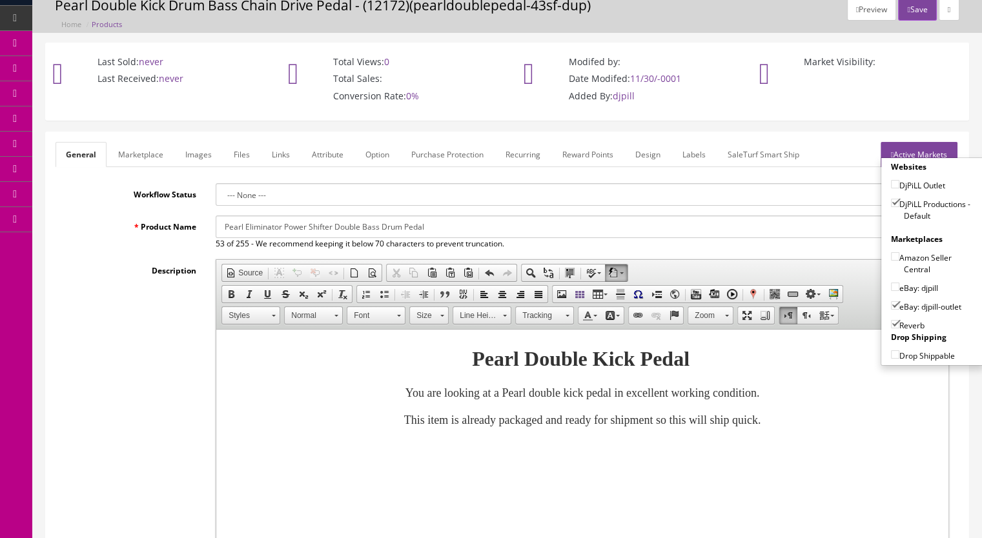
scroll to position [0, 0]
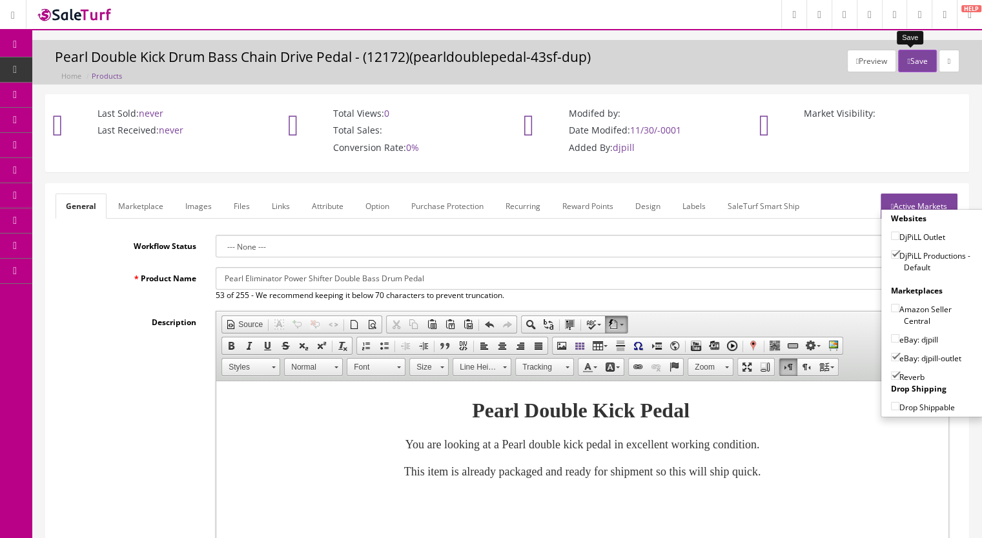
click at [906, 62] on button "Save" at bounding box center [917, 61] width 38 height 23
